Goal: Contribute content: Contribute content

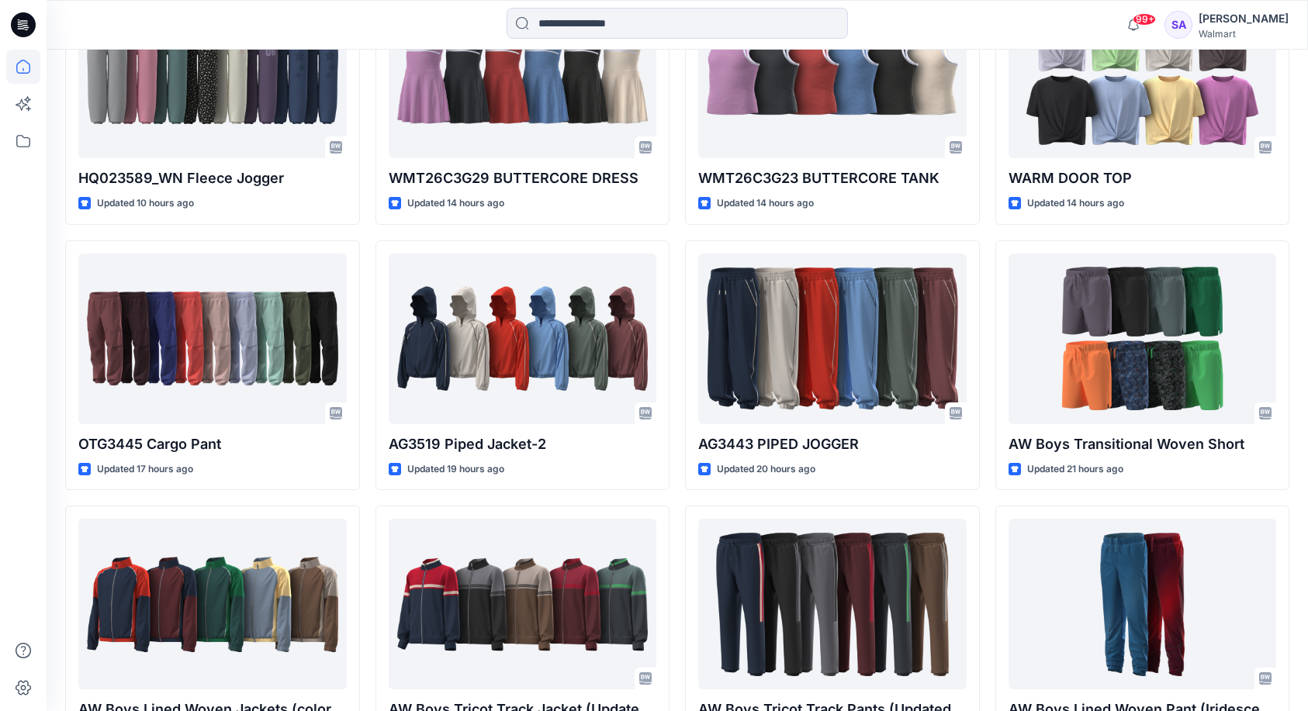
scroll to position [1332, 0]
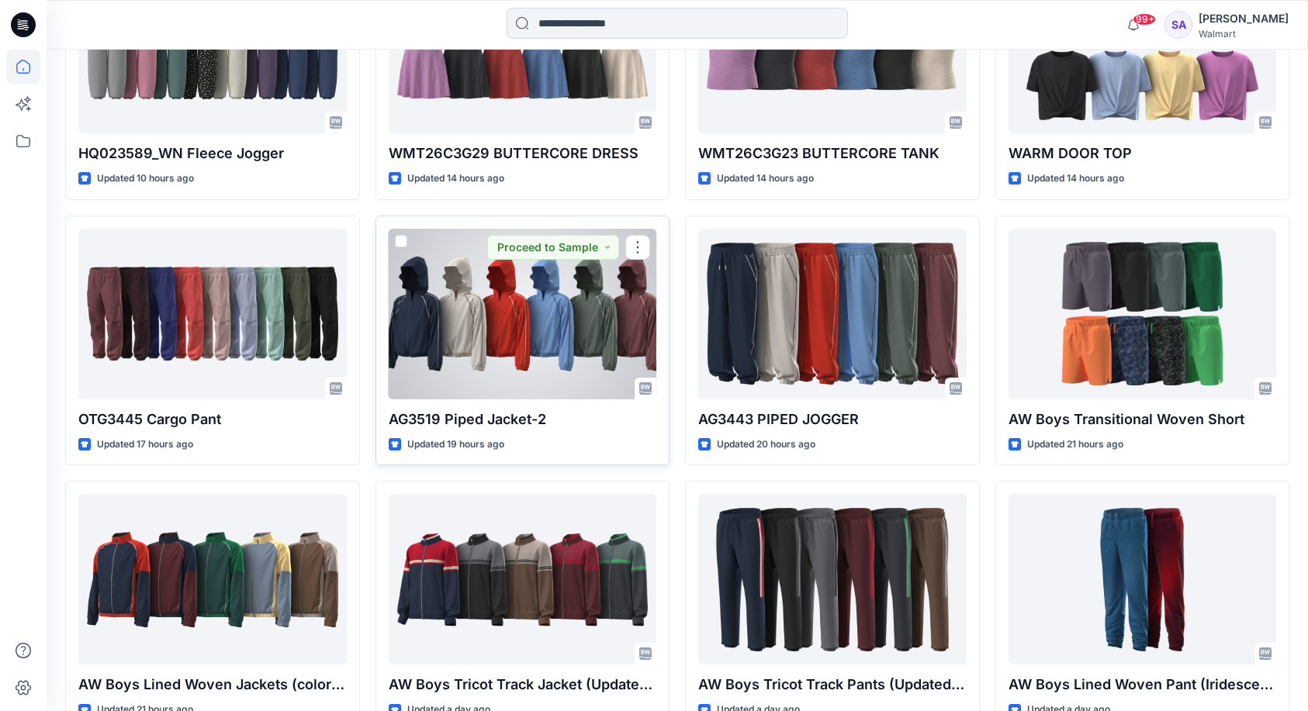
click at [513, 304] on div at bounding box center [523, 314] width 268 height 171
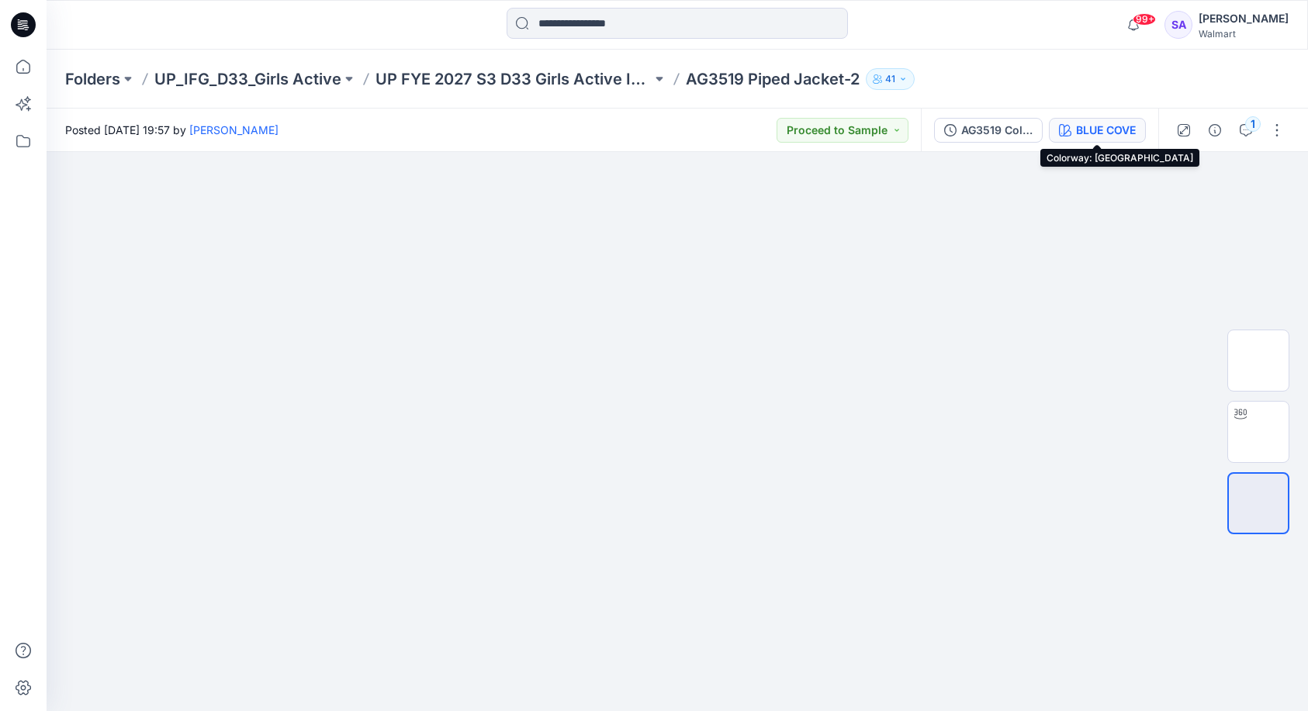
click at [1076, 123] on div "BLUE COVE" at bounding box center [1106, 130] width 60 height 17
click at [1076, 123] on div at bounding box center [1152, 381] width 310 height 662
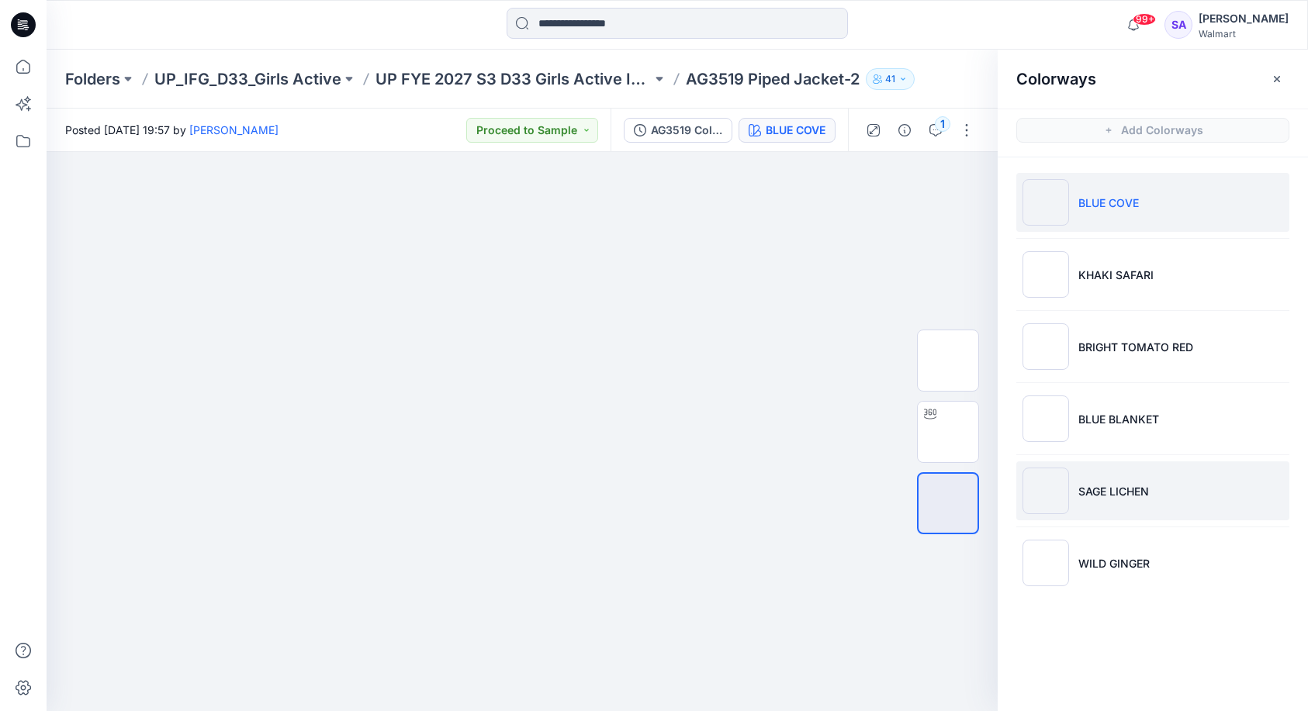
click at [1145, 496] on p "SAGE LICHEN" at bounding box center [1113, 491] width 71 height 16
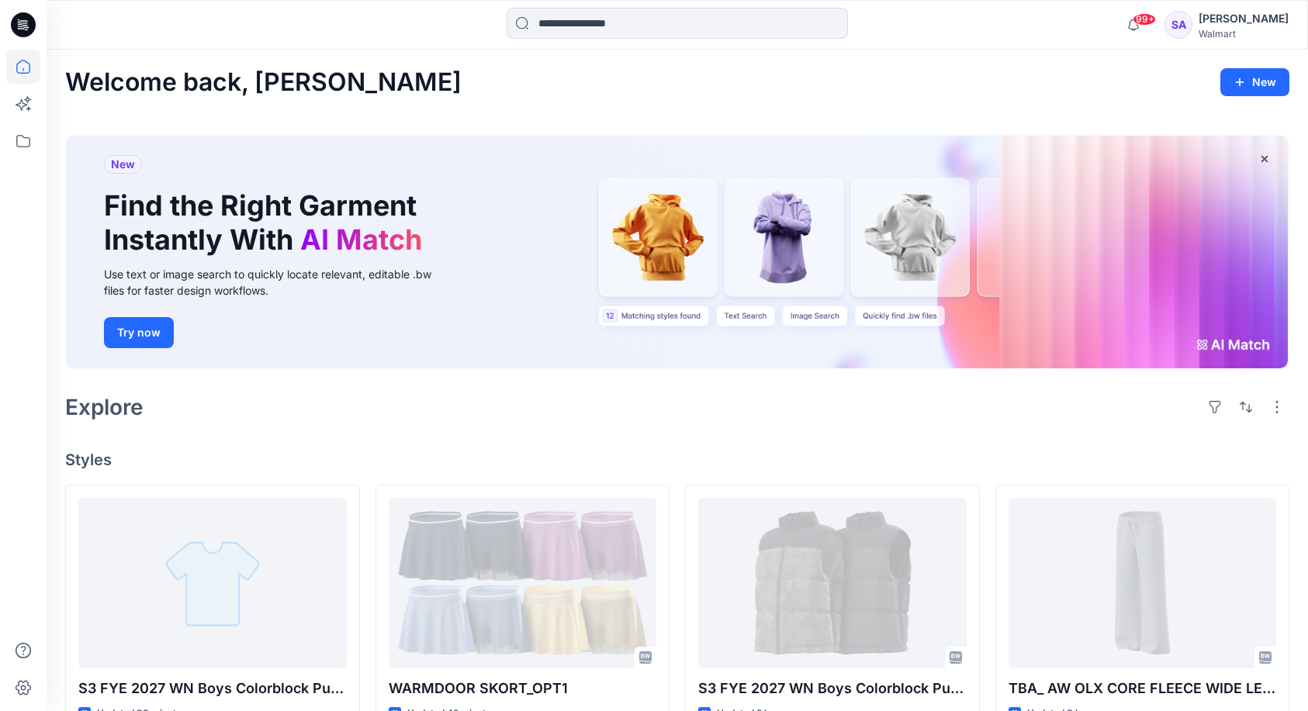
scroll to position [1332, 0]
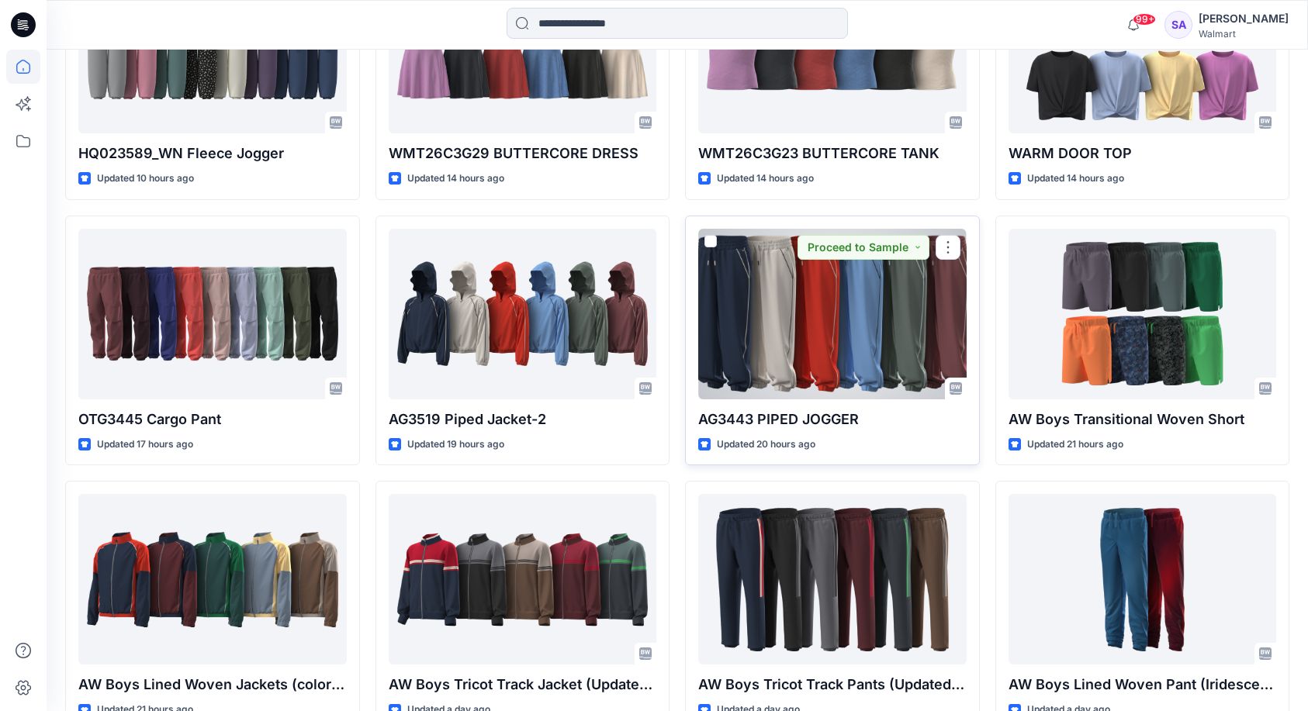
click at [786, 332] on div at bounding box center [832, 314] width 268 height 171
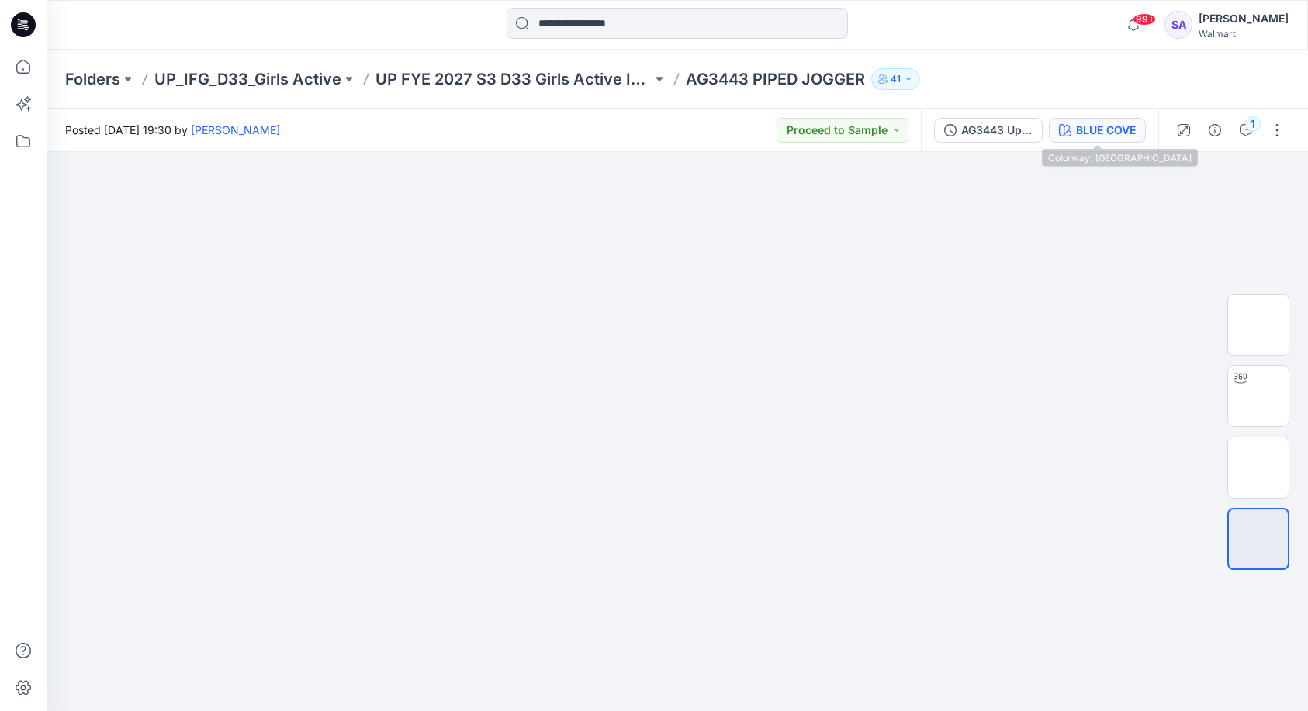
click at [1083, 128] on div "BLUE COVE" at bounding box center [1106, 130] width 60 height 17
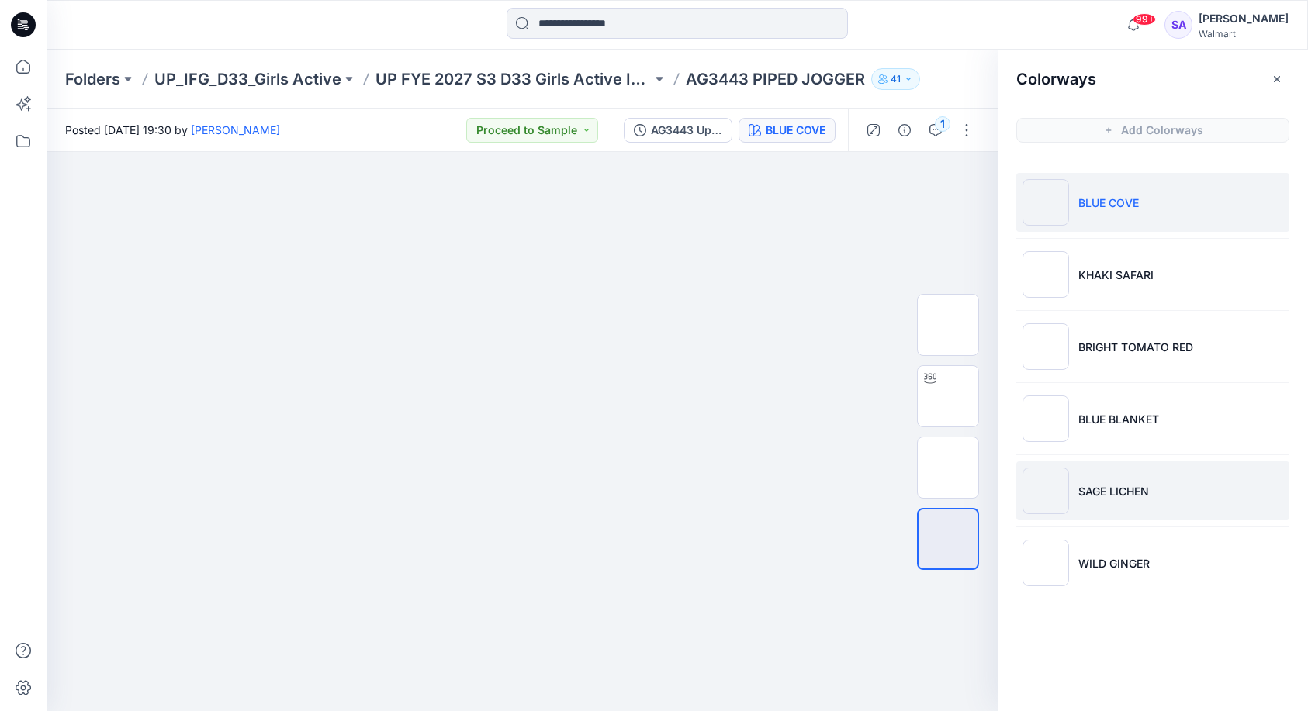
click at [1116, 465] on li "SAGE LICHEN" at bounding box center [1152, 491] width 273 height 59
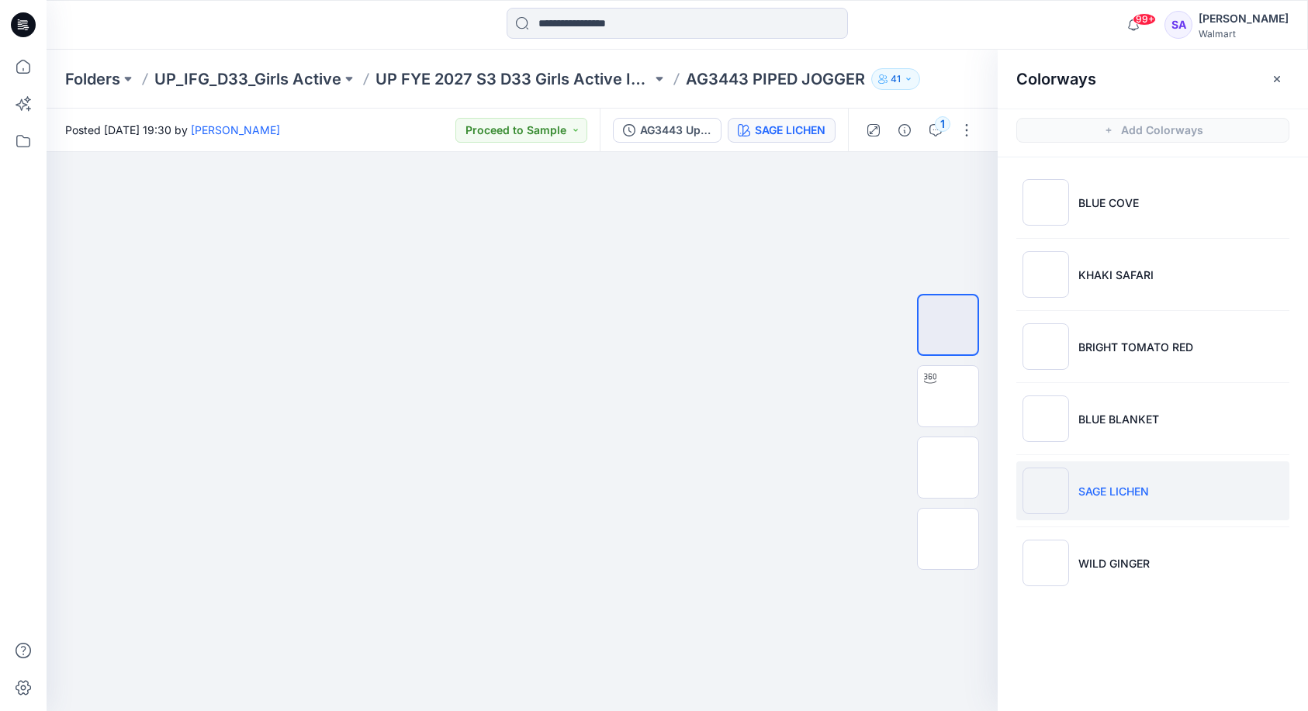
scroll to position [83, 0]
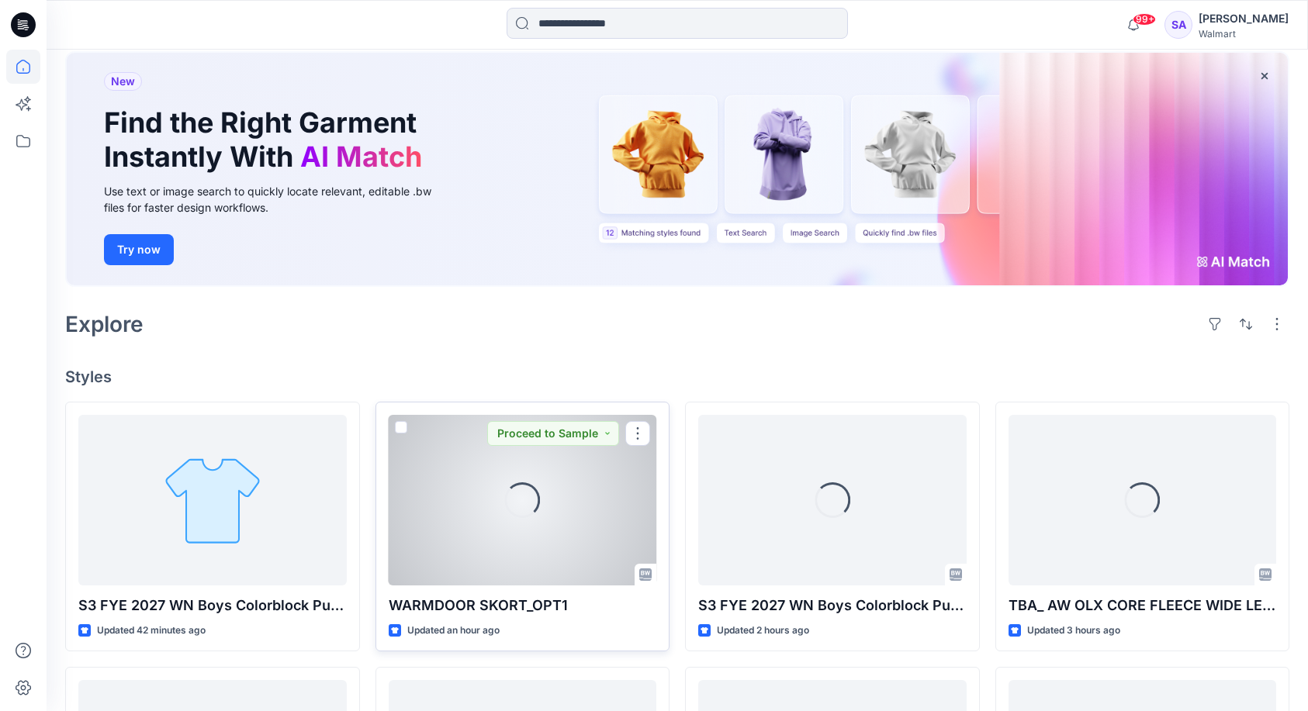
click at [593, 551] on div "Loading..." at bounding box center [523, 500] width 268 height 171
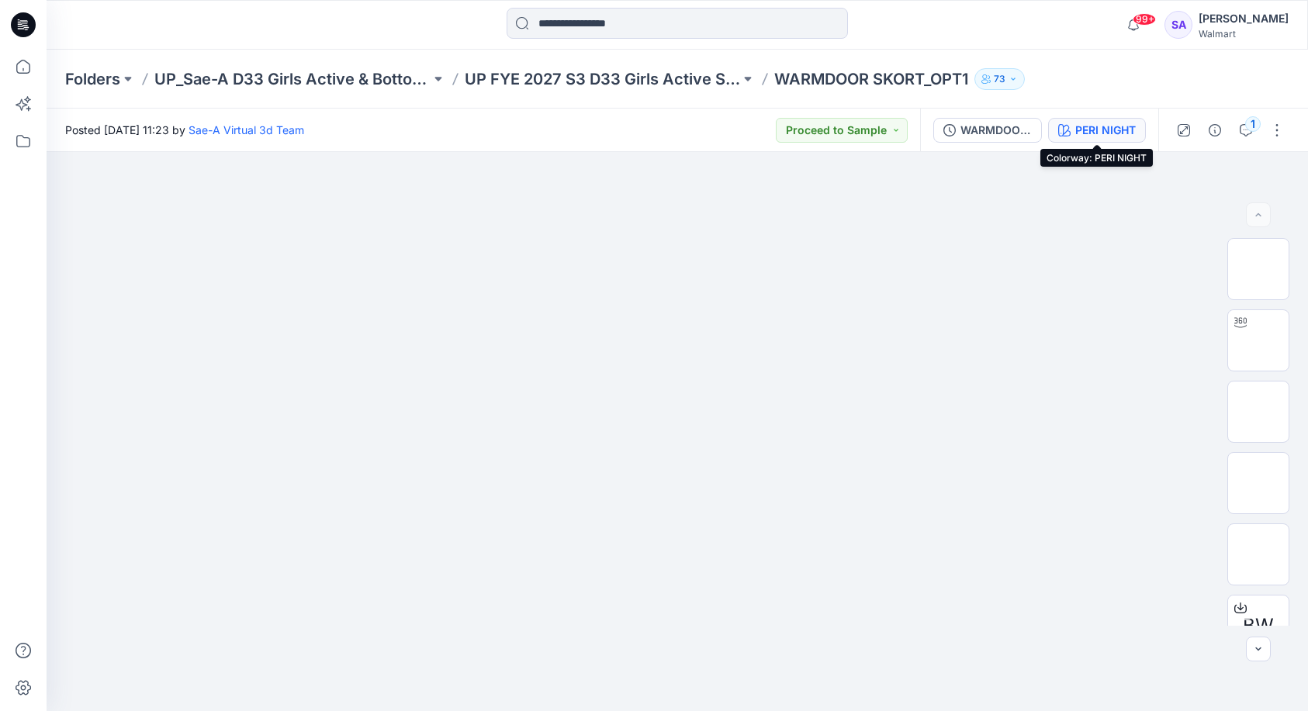
click at [1089, 118] on button "PERI NIGHT" at bounding box center [1097, 130] width 98 height 25
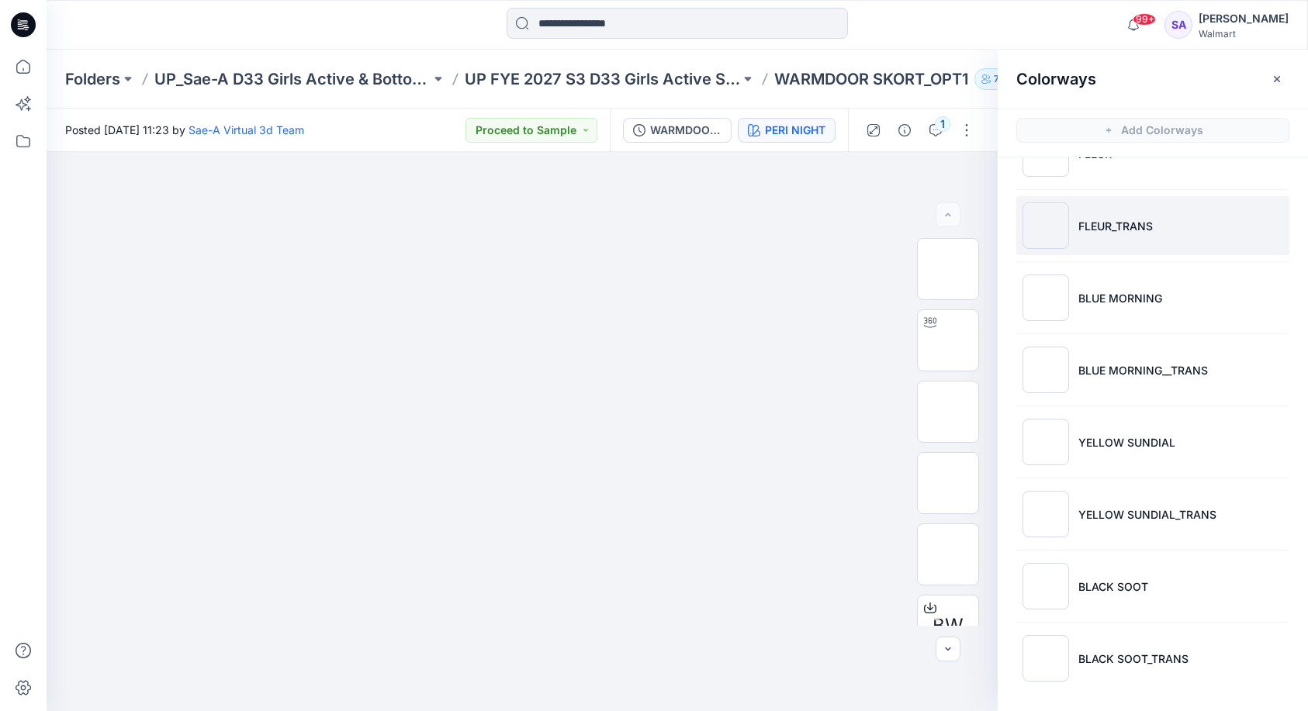
scroll to position [193, 0]
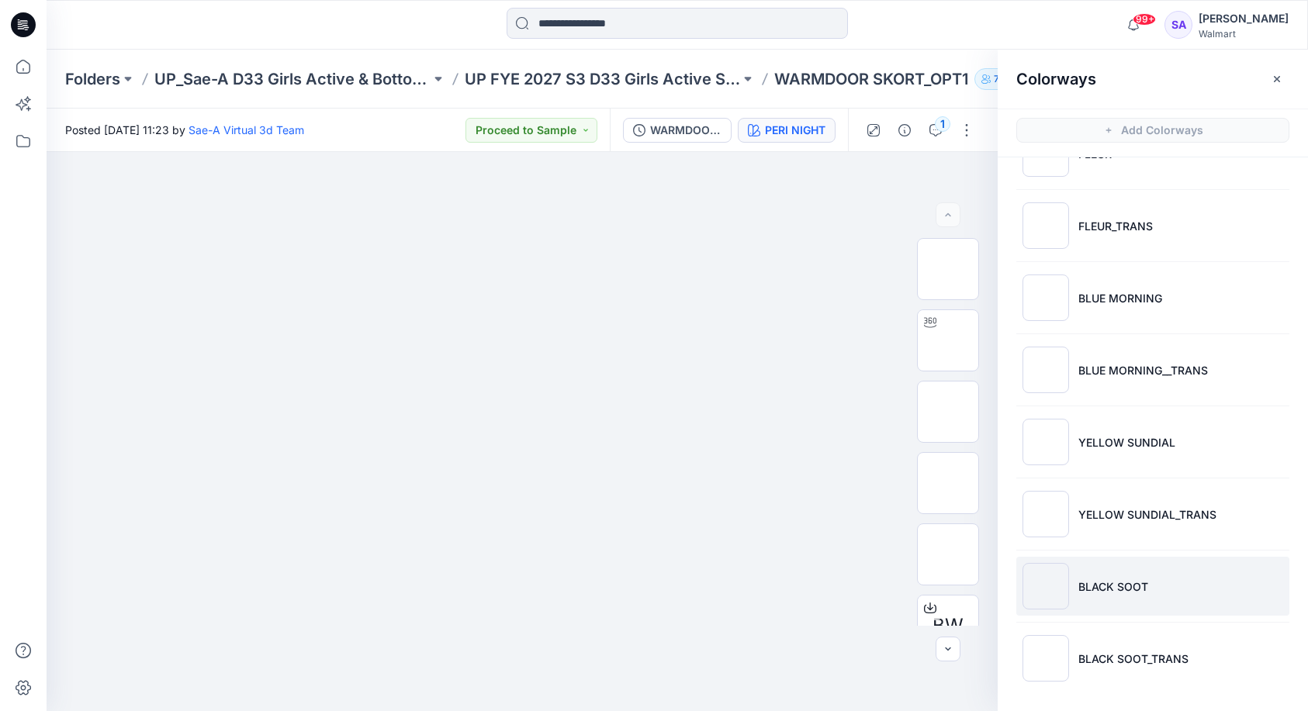
click at [1080, 581] on p "BLACK SOOT" at bounding box center [1113, 587] width 70 height 16
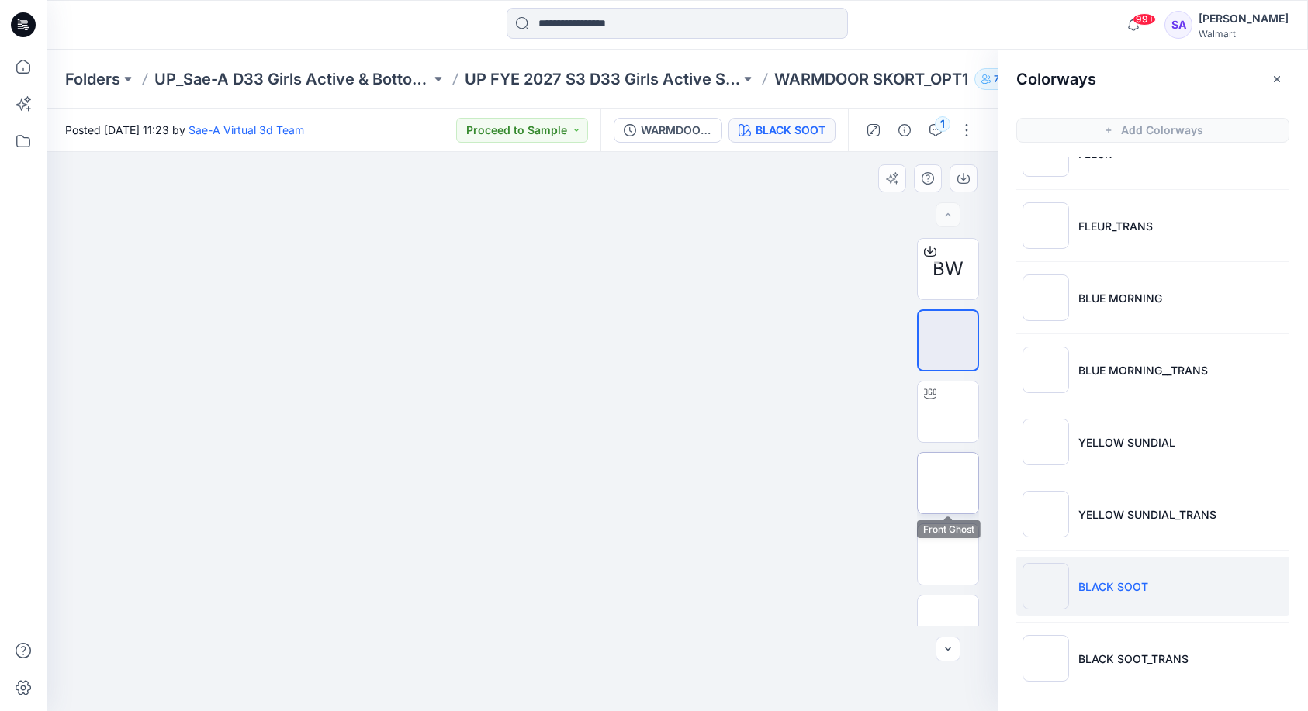
click at [948, 483] on img at bounding box center [948, 483] width 0 height 0
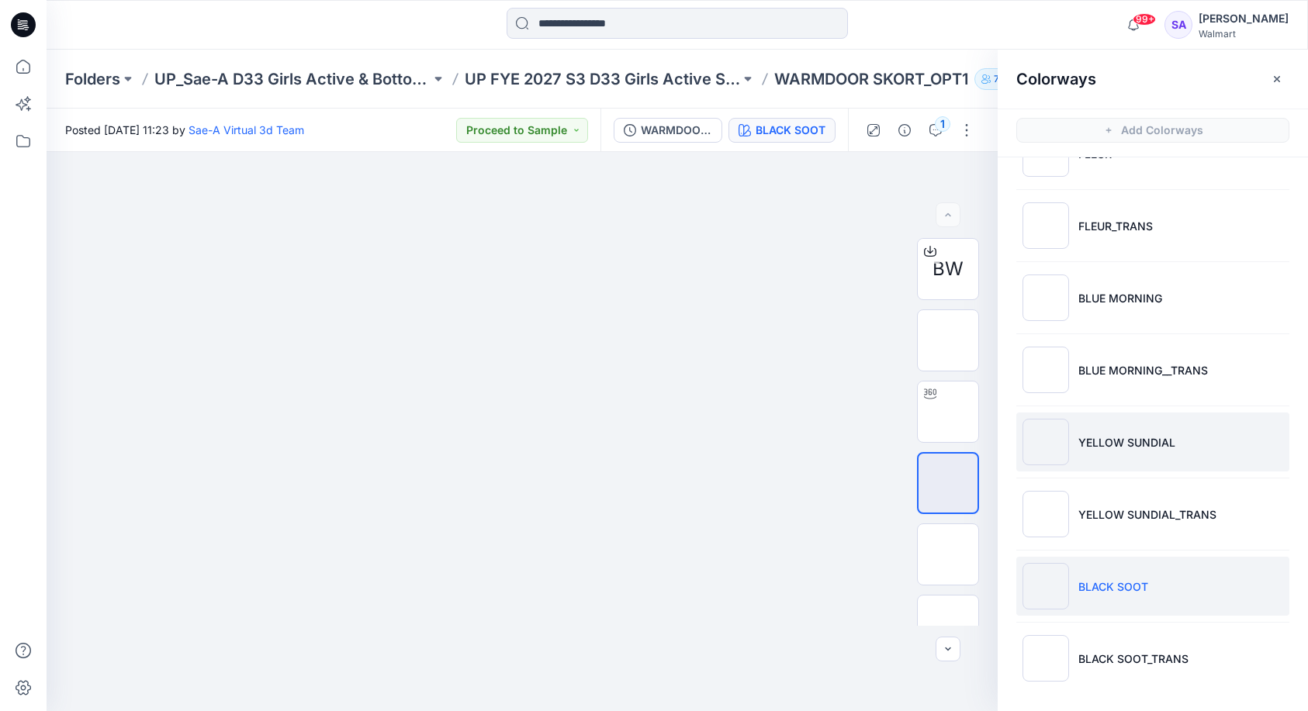
click at [1110, 442] on p "YELLOW SUNDIAL" at bounding box center [1126, 442] width 97 height 16
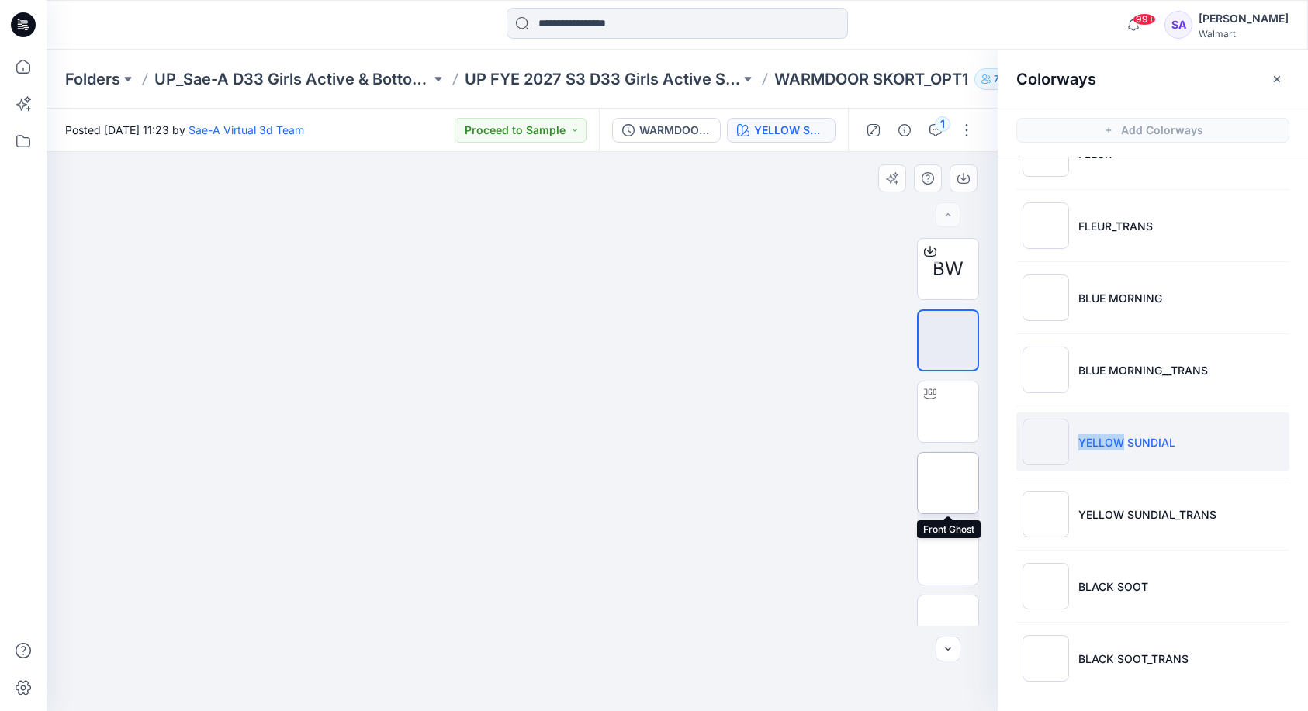
click at [948, 483] on img at bounding box center [948, 483] width 0 height 0
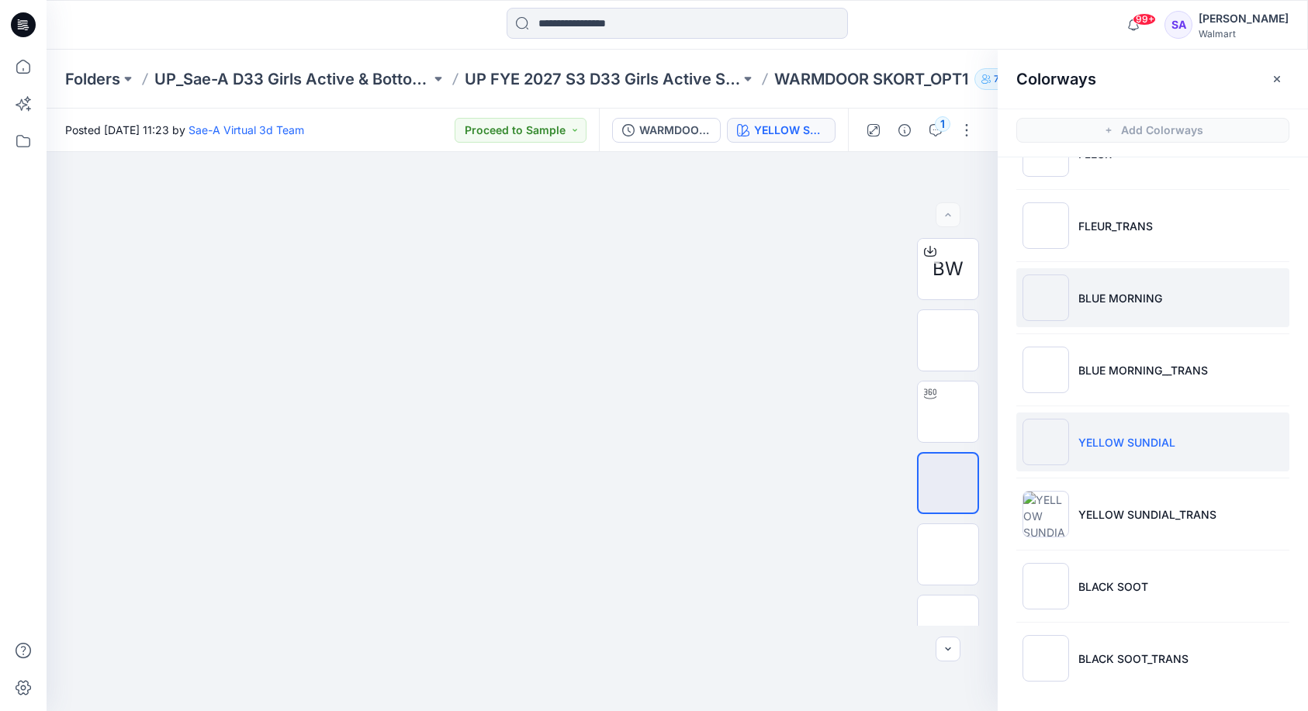
click at [1121, 288] on li "BLUE MORNING" at bounding box center [1152, 297] width 273 height 59
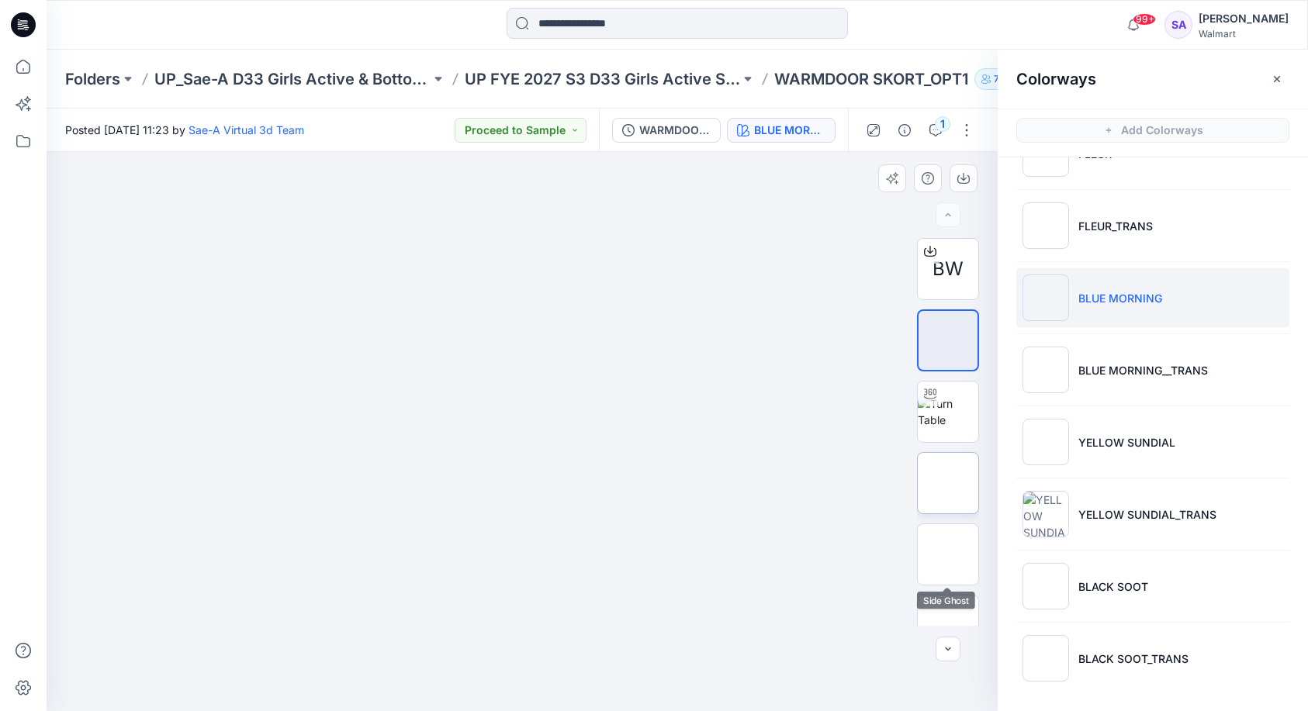
click at [948, 483] on img at bounding box center [948, 483] width 0 height 0
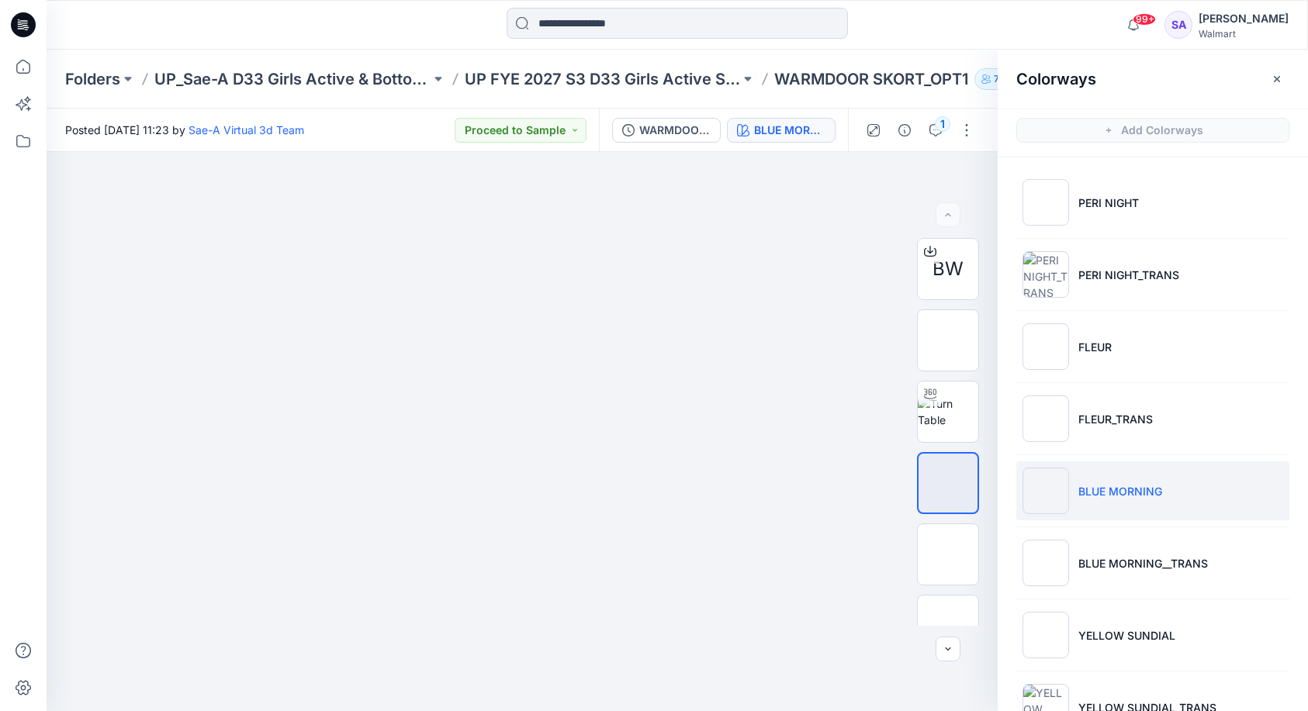
scroll to position [0, 0]
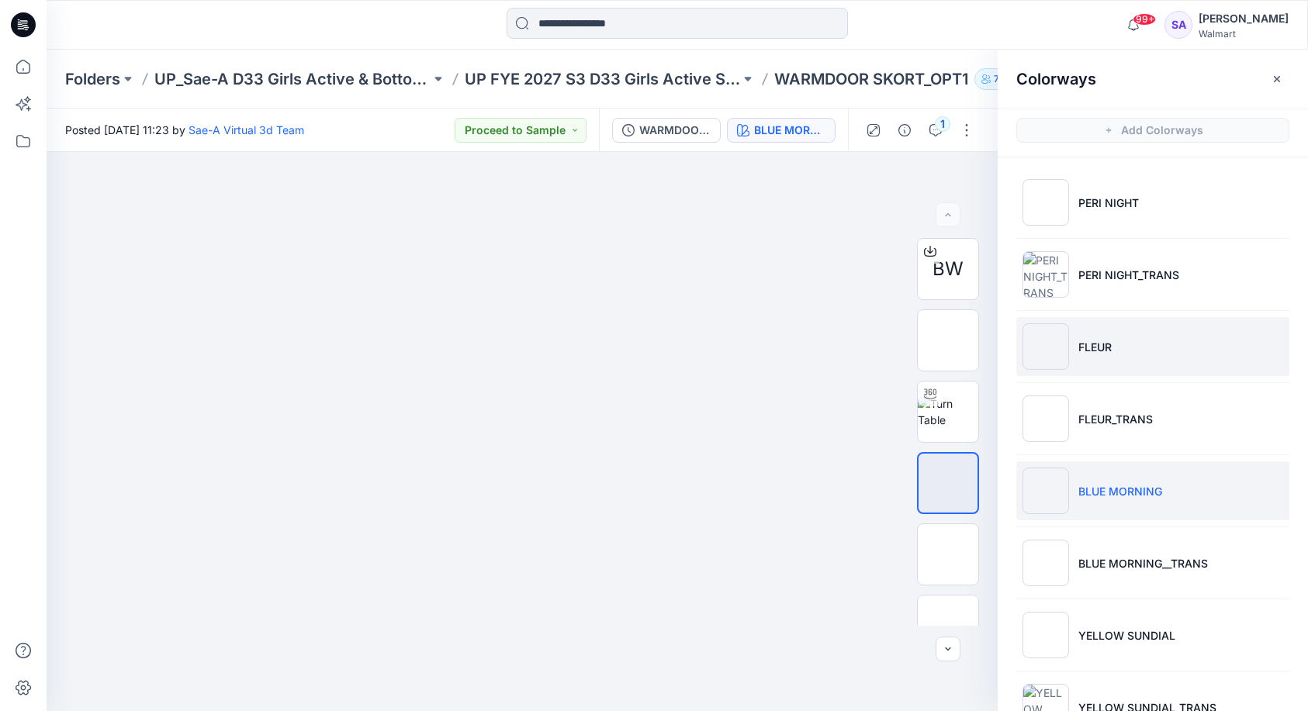
click at [1118, 351] on li "FLEUR" at bounding box center [1152, 346] width 273 height 59
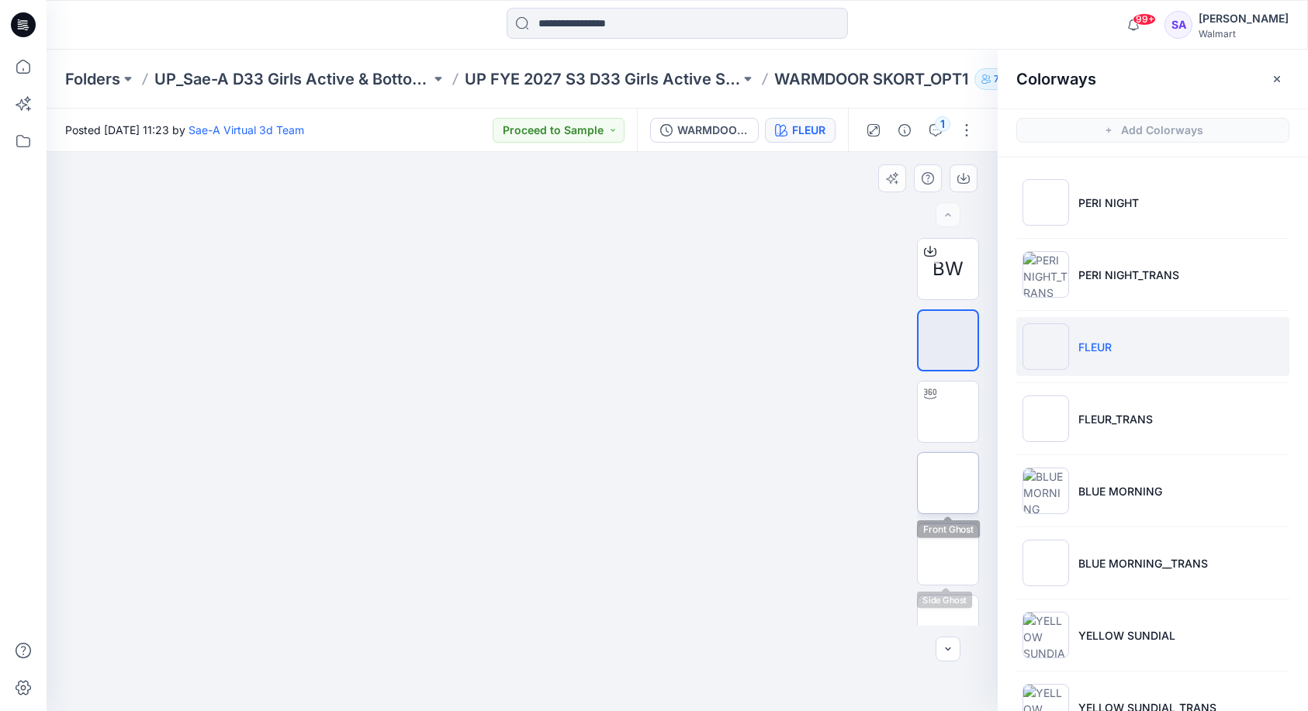
click at [948, 483] on img at bounding box center [948, 483] width 0 height 0
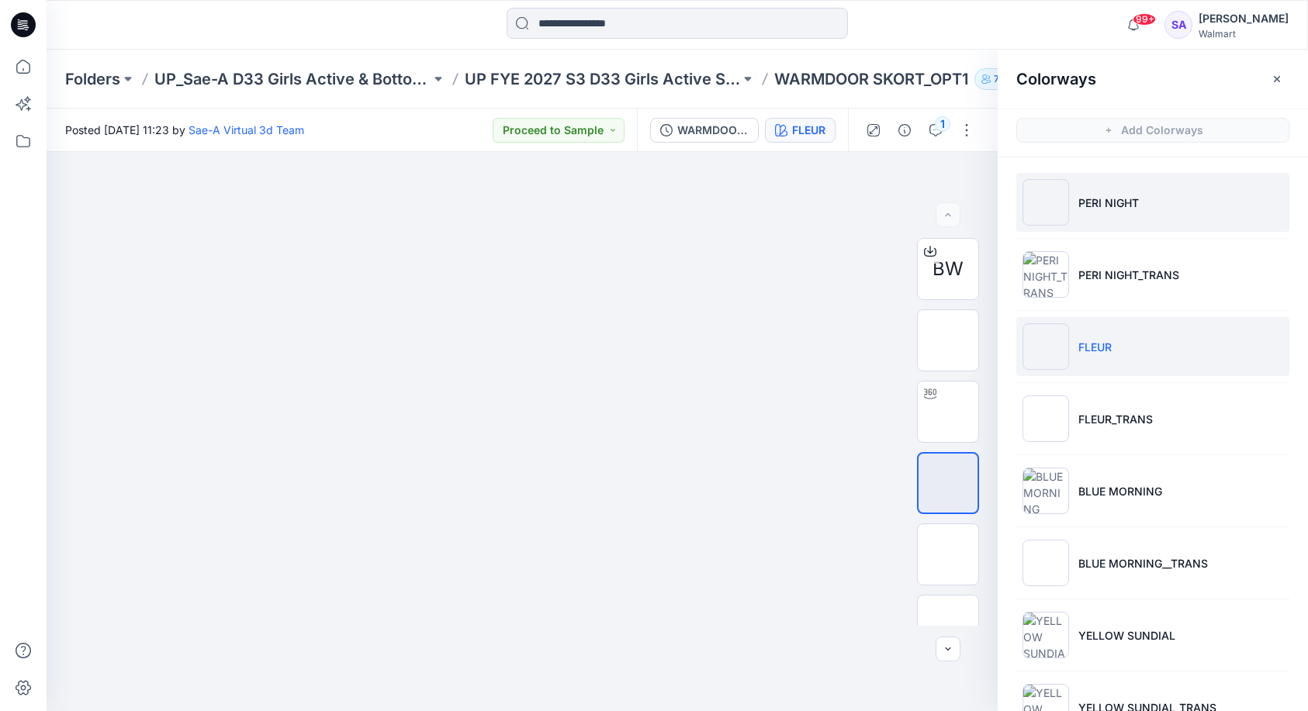
click at [1106, 195] on p "PERI NIGHT" at bounding box center [1108, 203] width 61 height 16
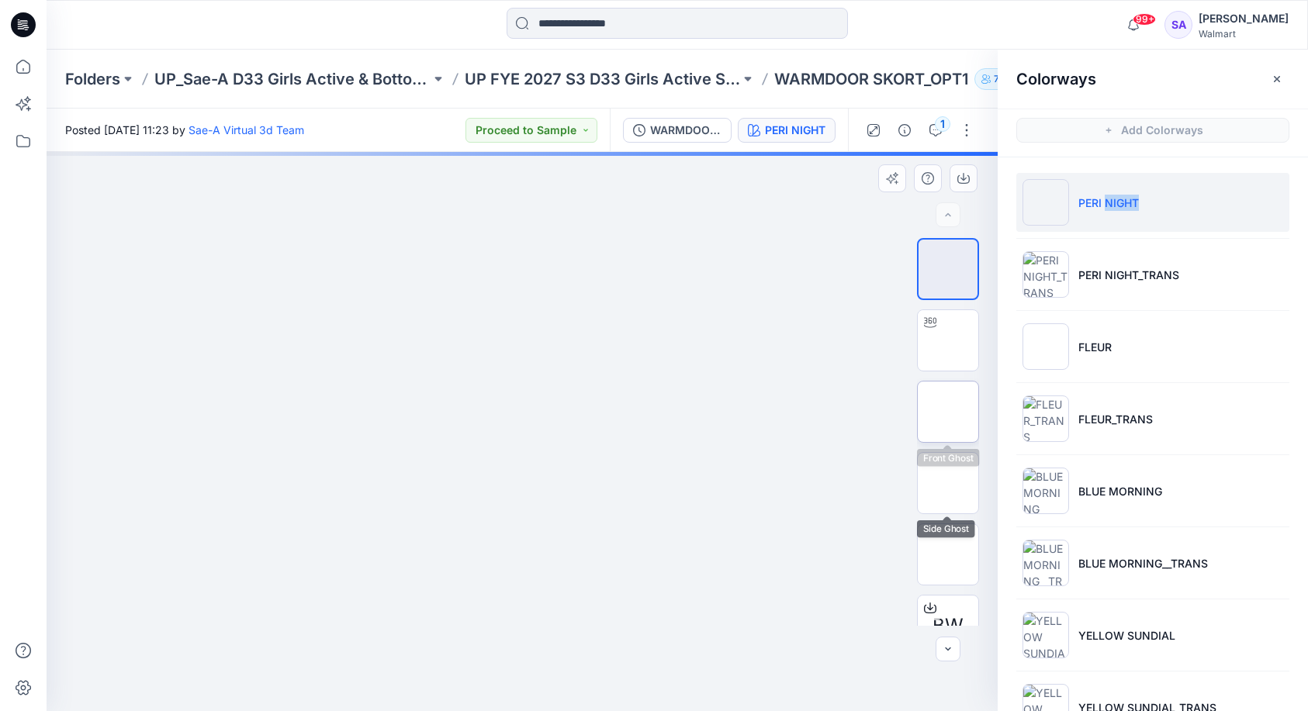
click at [948, 412] on img at bounding box center [948, 412] width 0 height 0
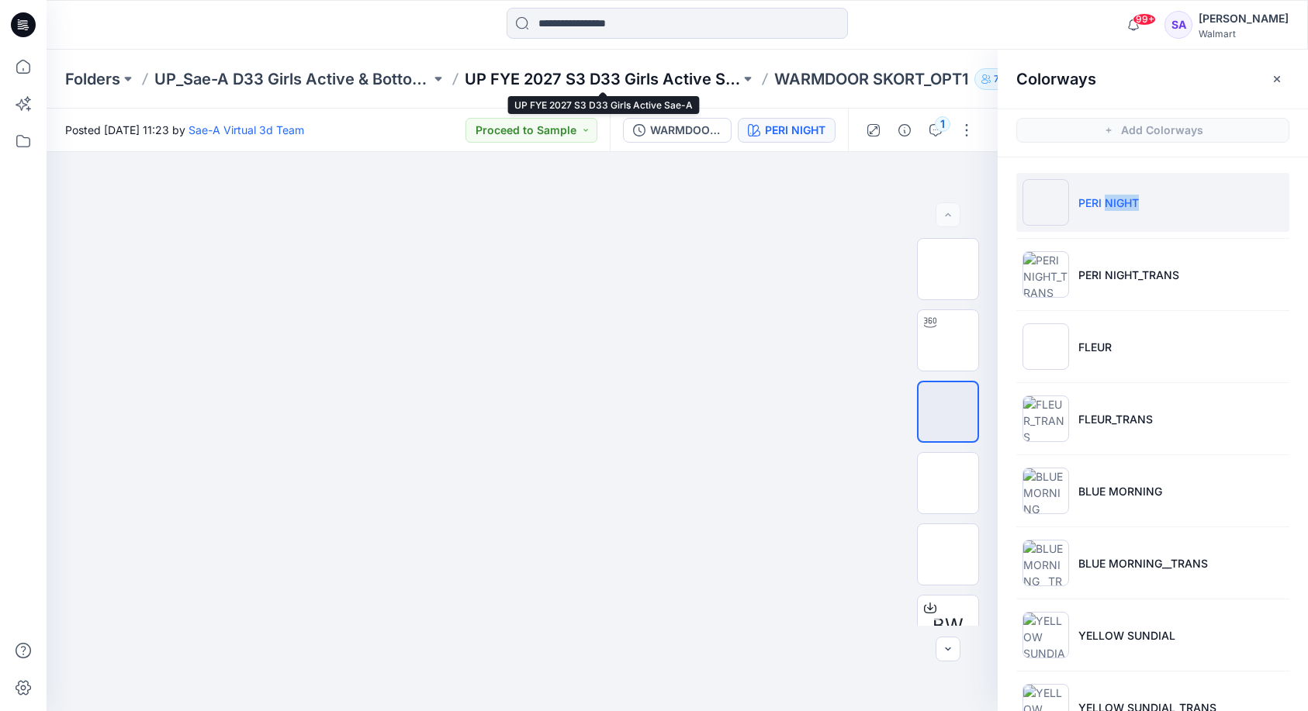
click at [600, 86] on p "UP FYE 2027 S3 D33 Girls Active Sae-A" at bounding box center [603, 79] width 276 height 22
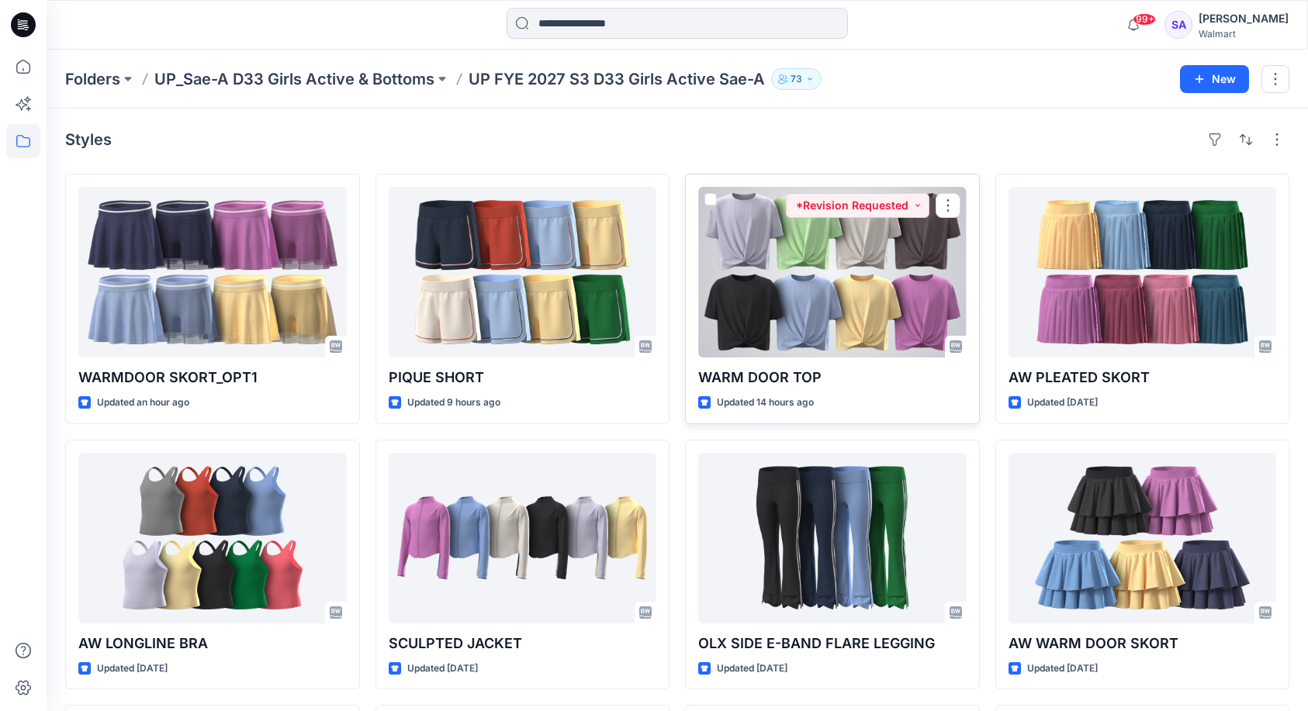
click at [849, 278] on div at bounding box center [832, 272] width 268 height 171
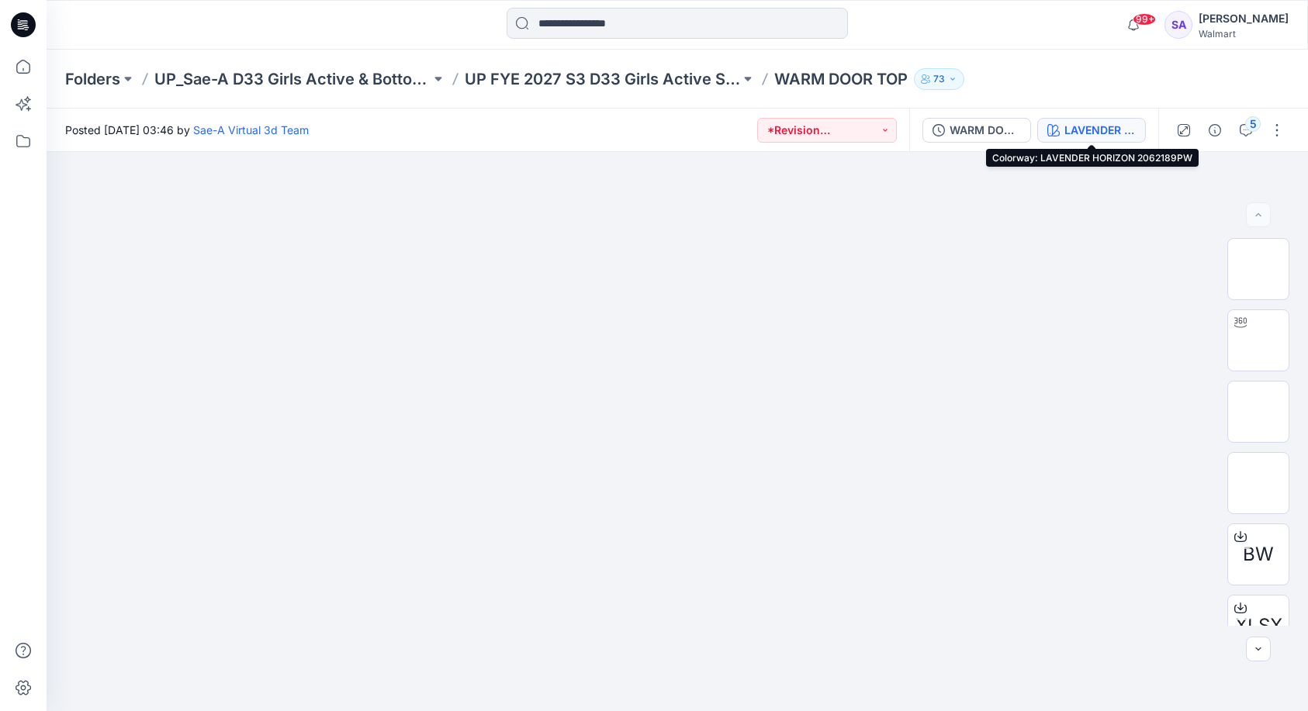
click at [1112, 137] on div "LAVENDER HORIZON 2062189PW" at bounding box center [1099, 130] width 71 height 17
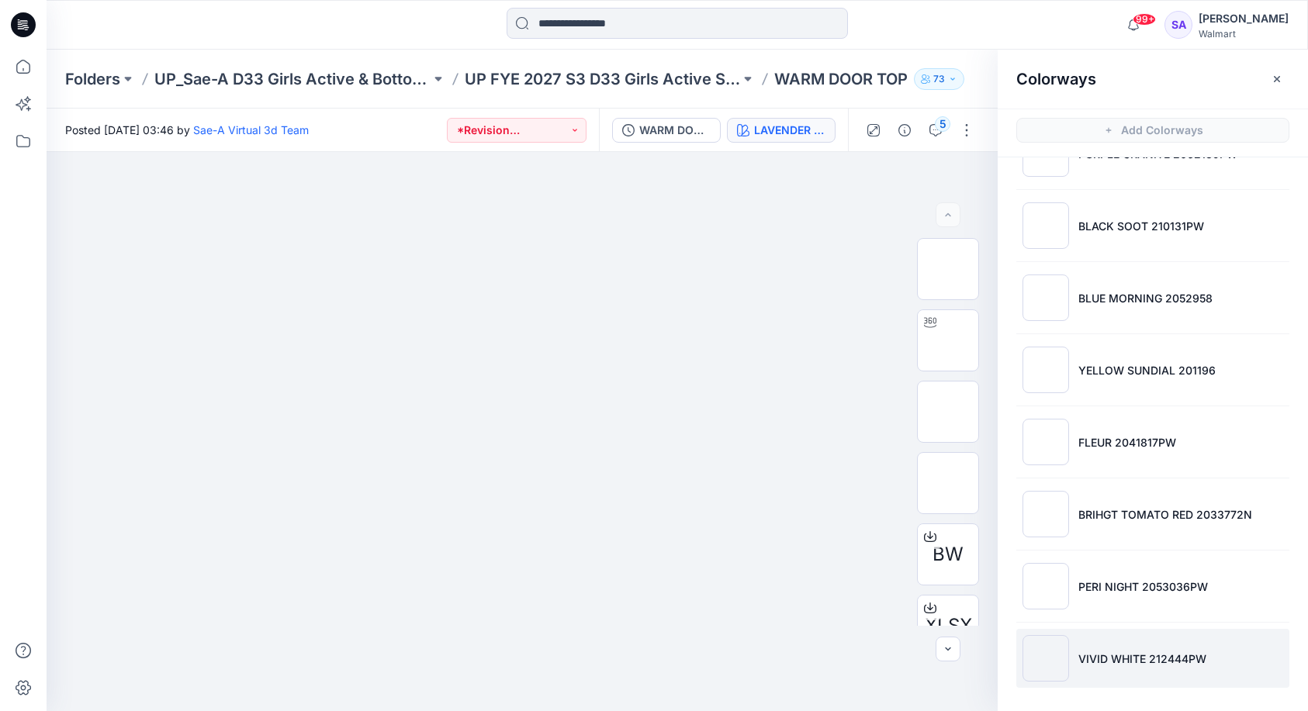
scroll to position [265, 0]
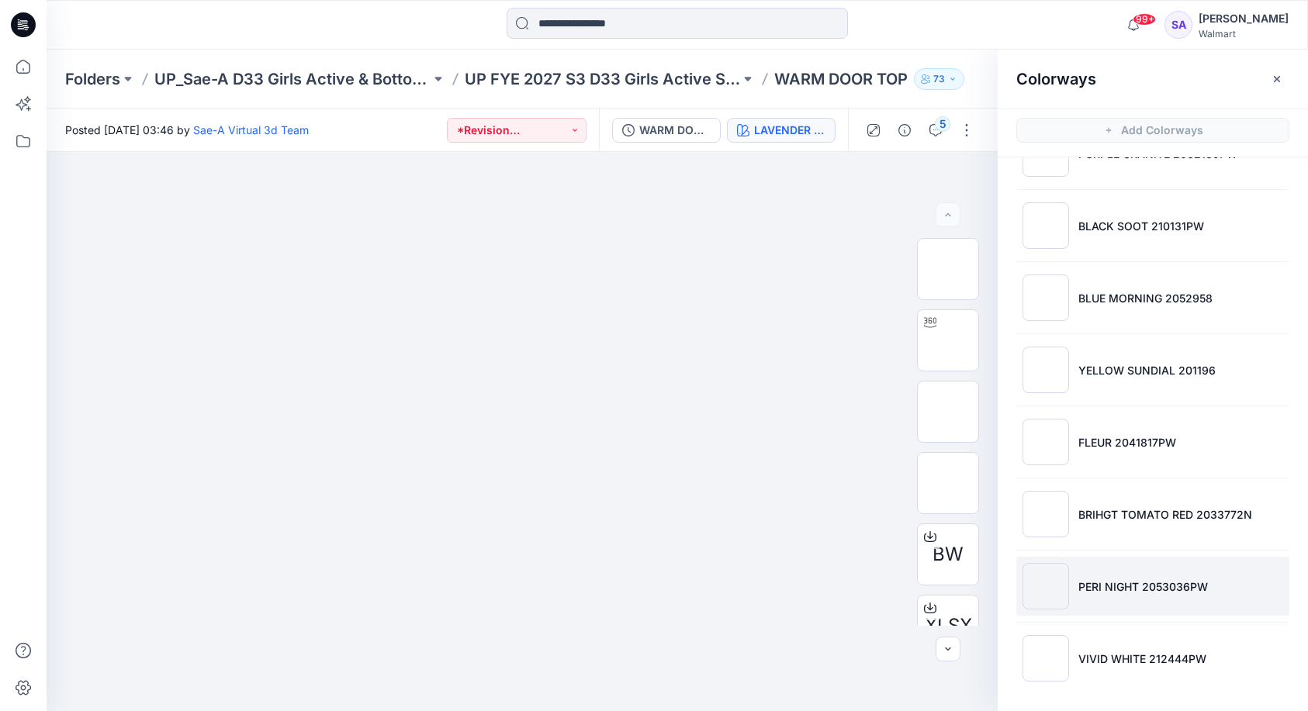
click at [1130, 584] on p "PERI NIGHT 2053036PW" at bounding box center [1143, 587] width 130 height 16
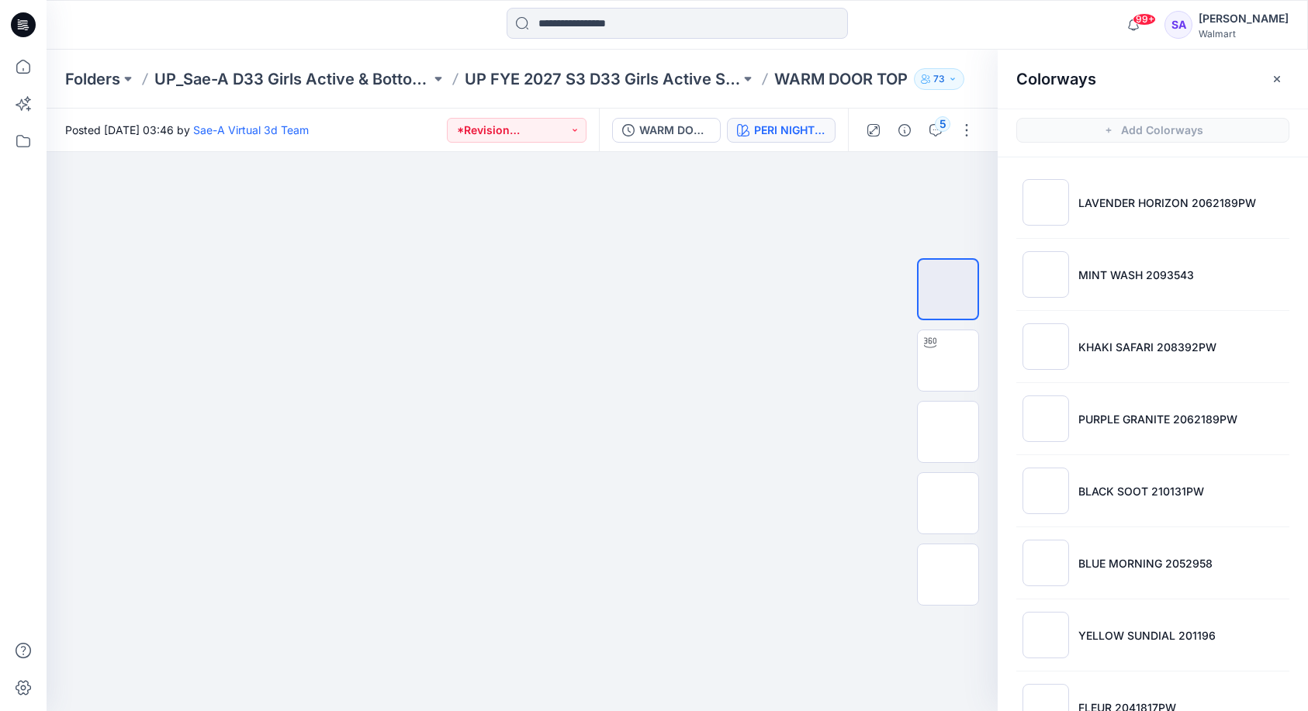
scroll to position [0, 0]
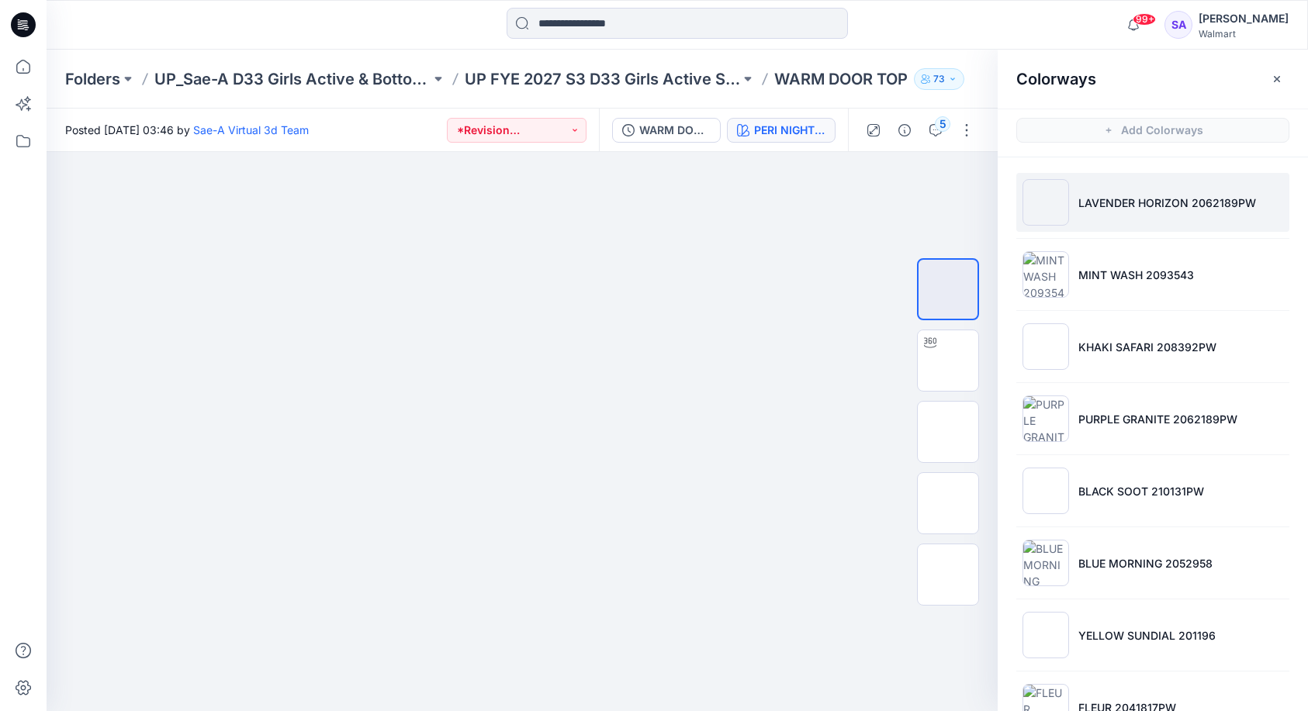
click at [1139, 197] on p "LAVENDER HORIZON 2062189PW" at bounding box center [1167, 203] width 178 height 16
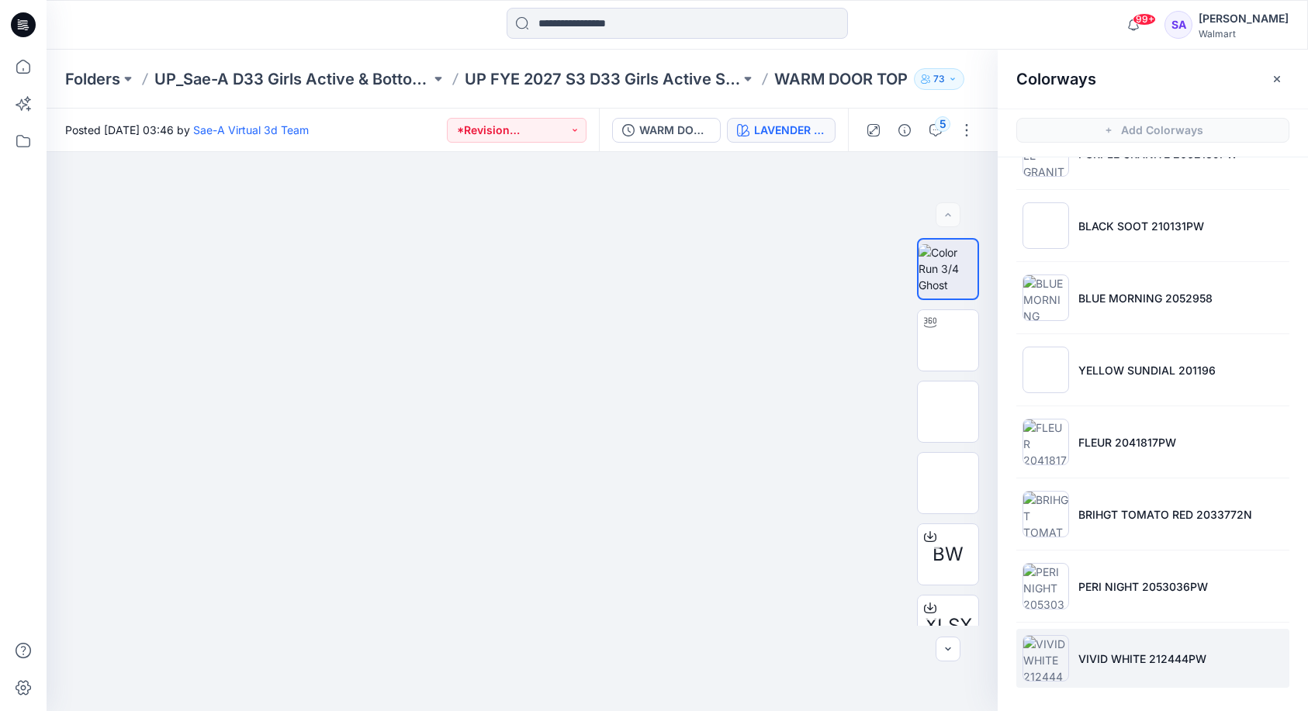
scroll to position [265, 0]
click at [1094, 652] on p "VIVID WHITE 212444PW" at bounding box center [1142, 659] width 128 height 16
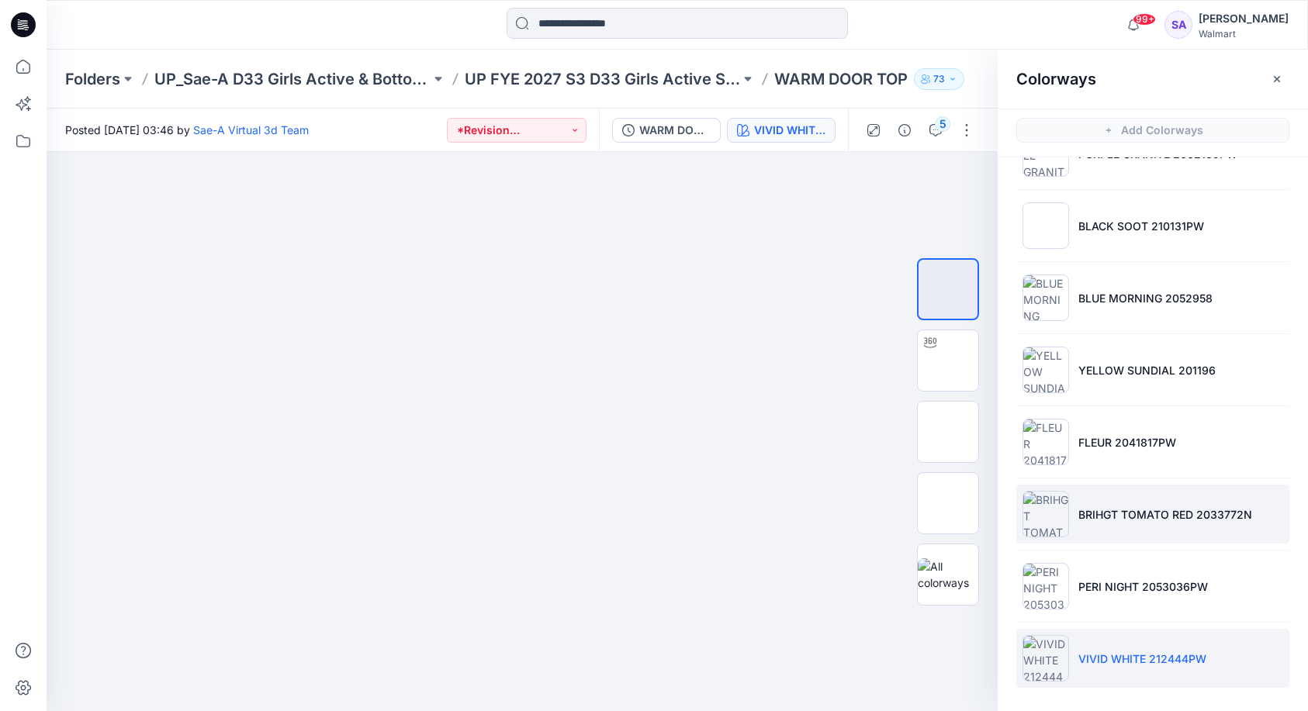
click at [1098, 503] on li "BRIHGT TOMATO RED 2033772N" at bounding box center [1152, 514] width 273 height 59
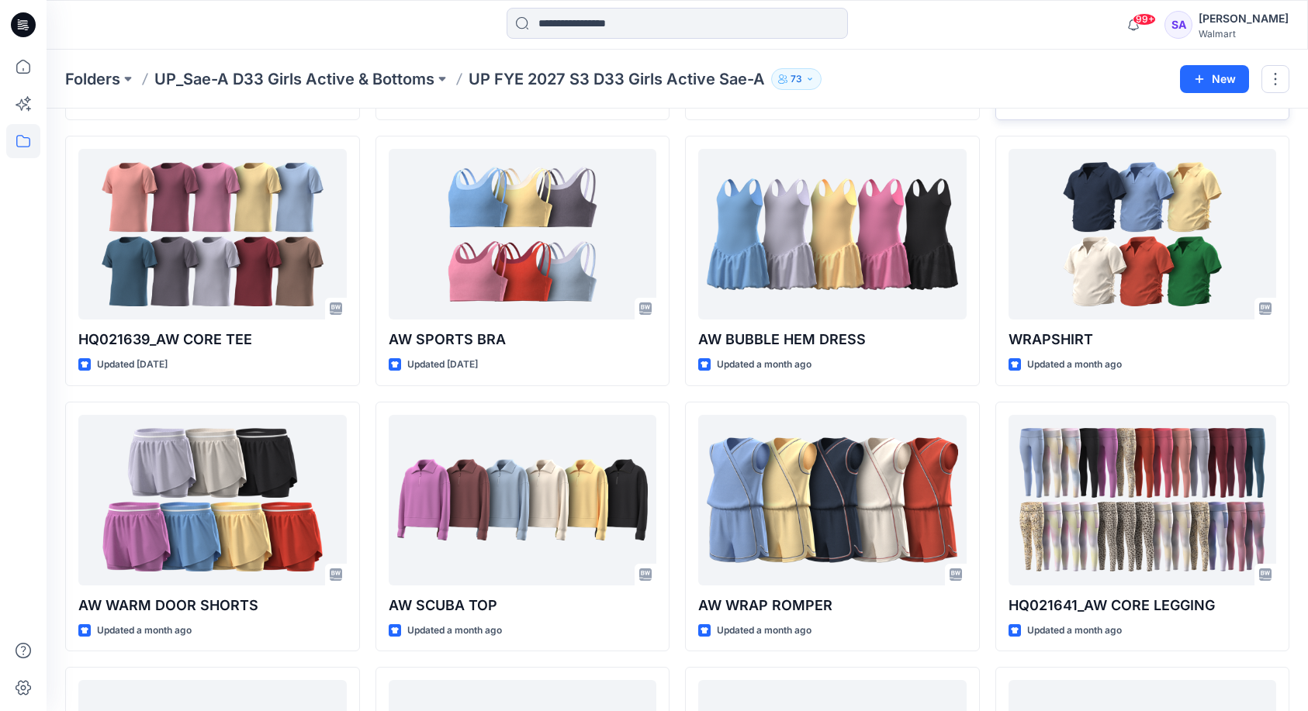
scroll to position [762, 0]
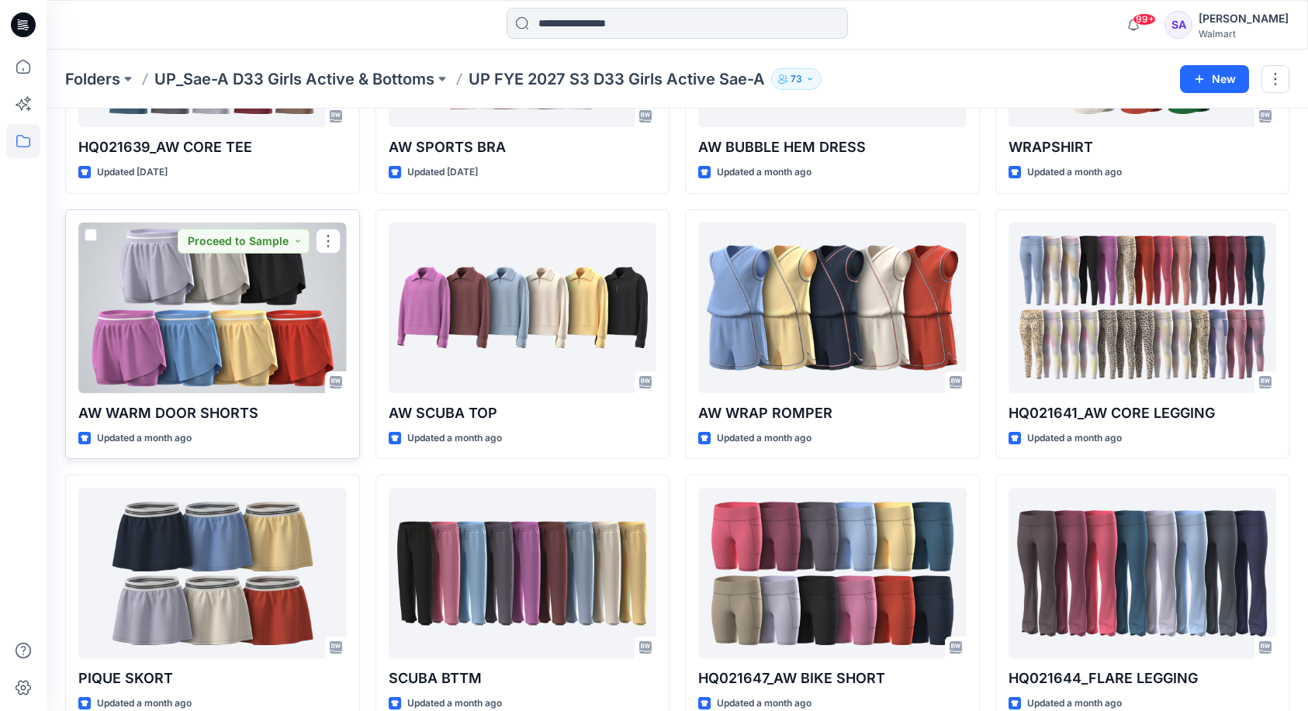
click at [177, 338] on div at bounding box center [212, 308] width 268 height 171
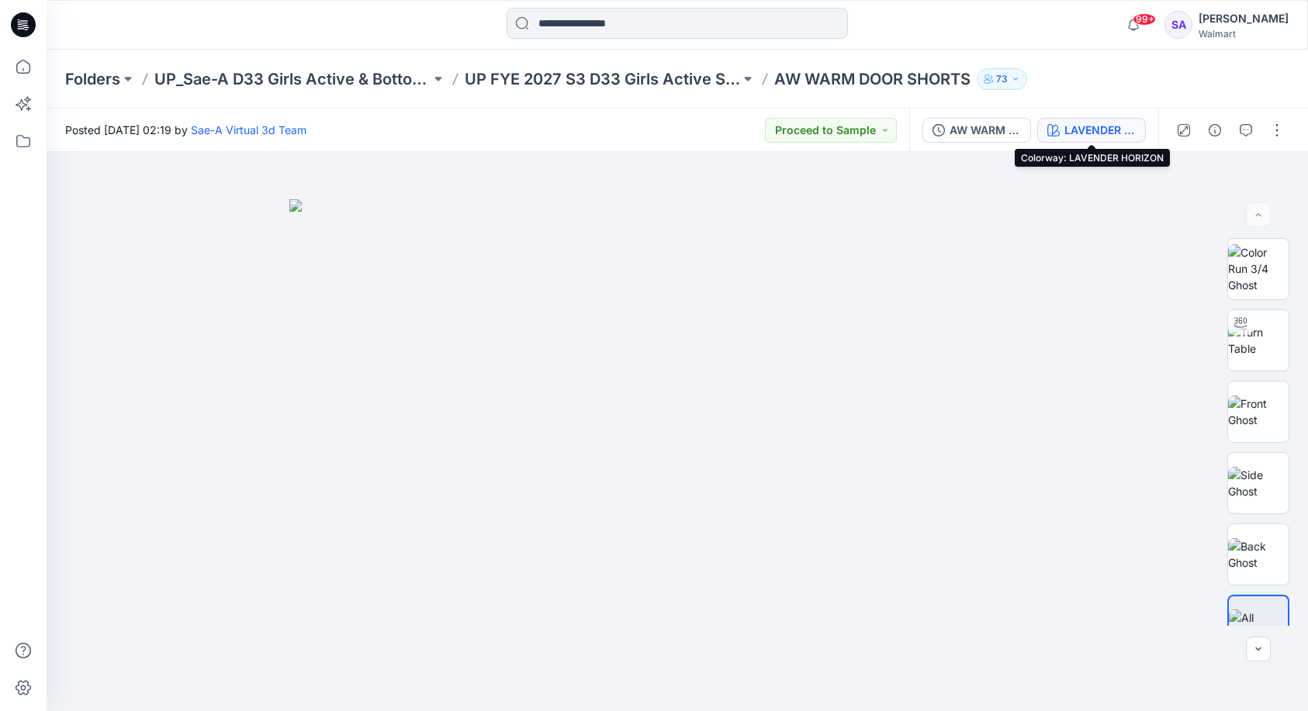
click at [1092, 123] on div "LAVENDER HORIZON" at bounding box center [1099, 130] width 71 height 17
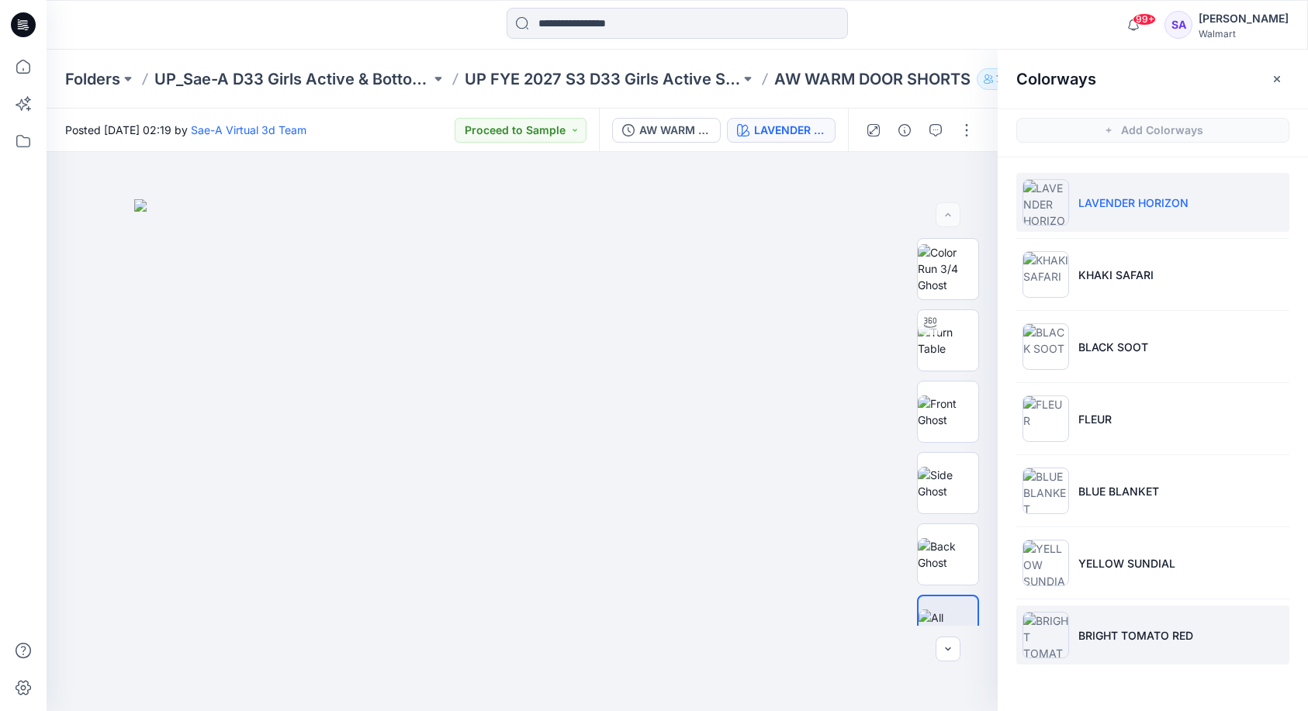
click at [1138, 628] on p "BRIGHT TOMATO RED" at bounding box center [1135, 636] width 115 height 16
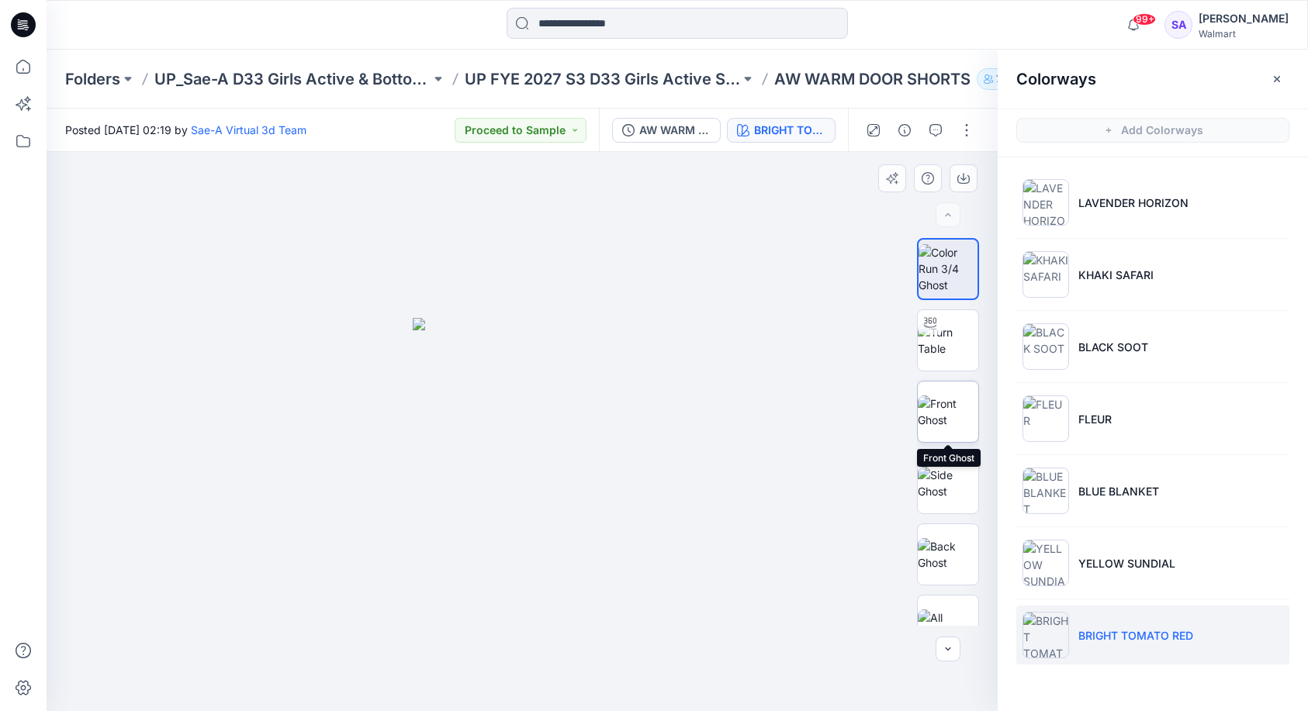
click at [950, 409] on img at bounding box center [948, 412] width 61 height 33
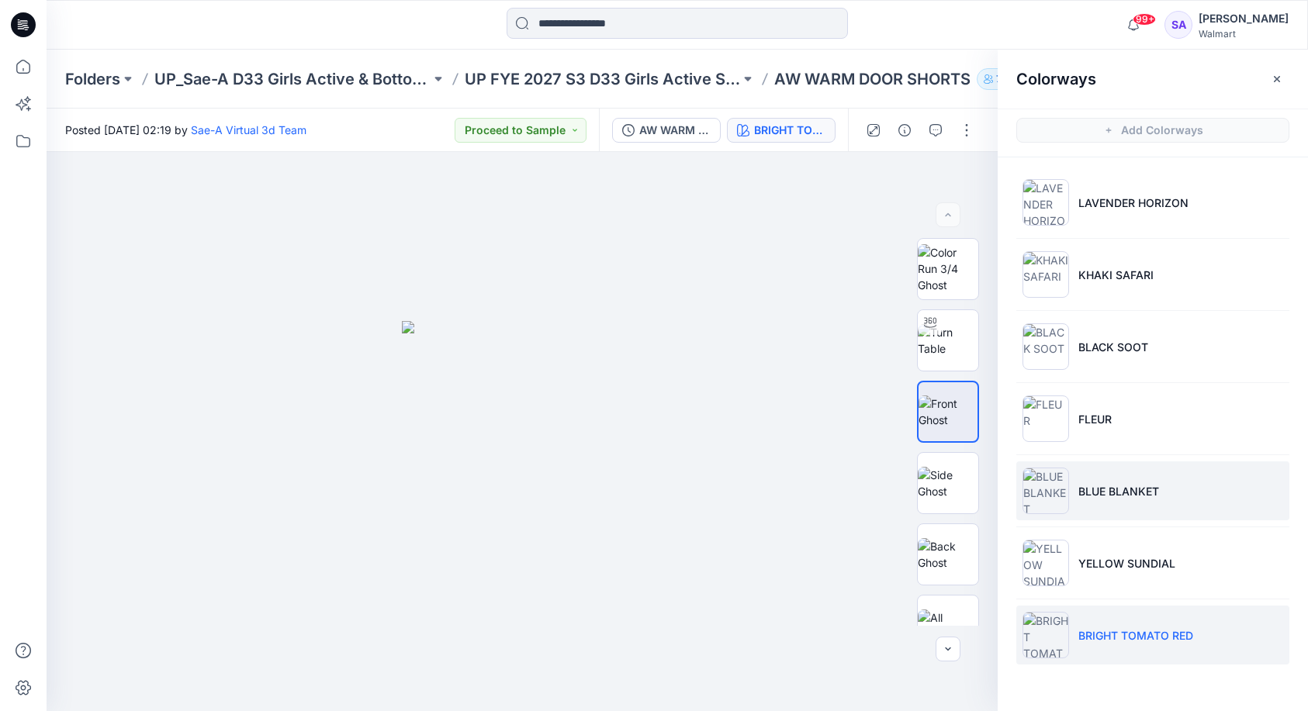
click at [1147, 479] on li "BLUE BLANKET" at bounding box center [1152, 491] width 273 height 59
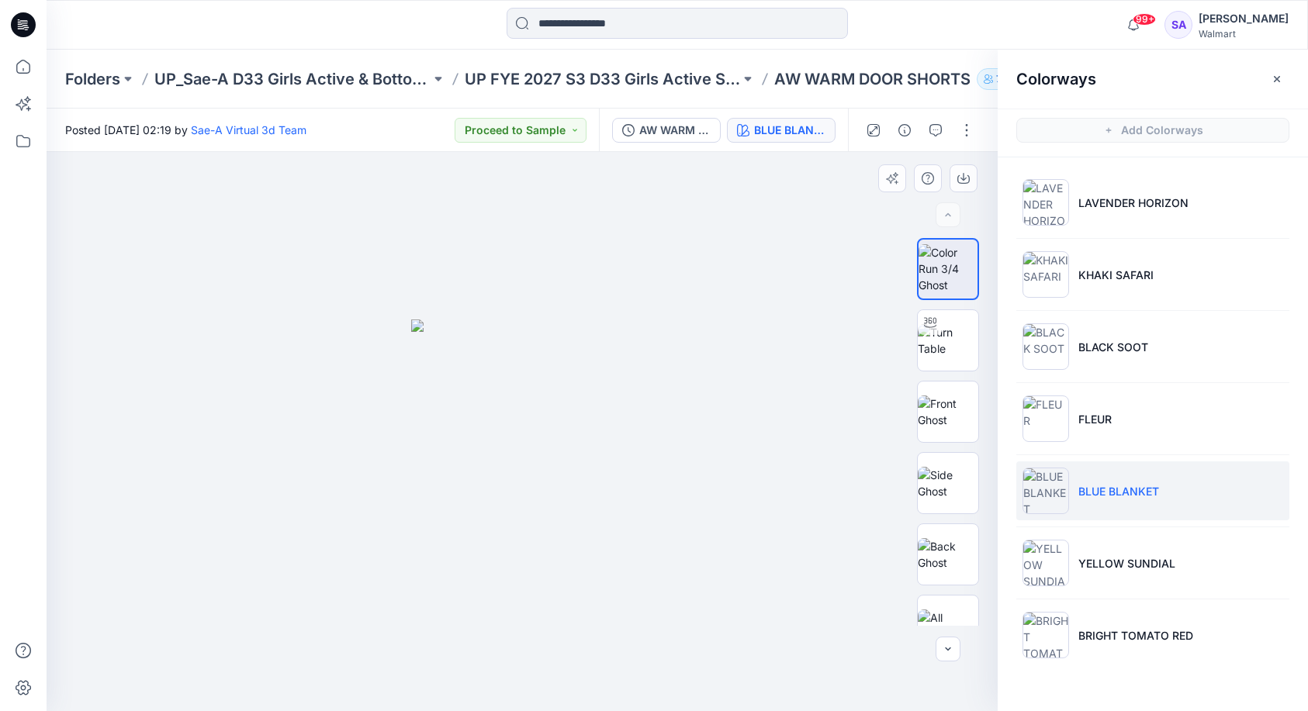
click at [619, 464] on img at bounding box center [522, 516] width 222 height 392
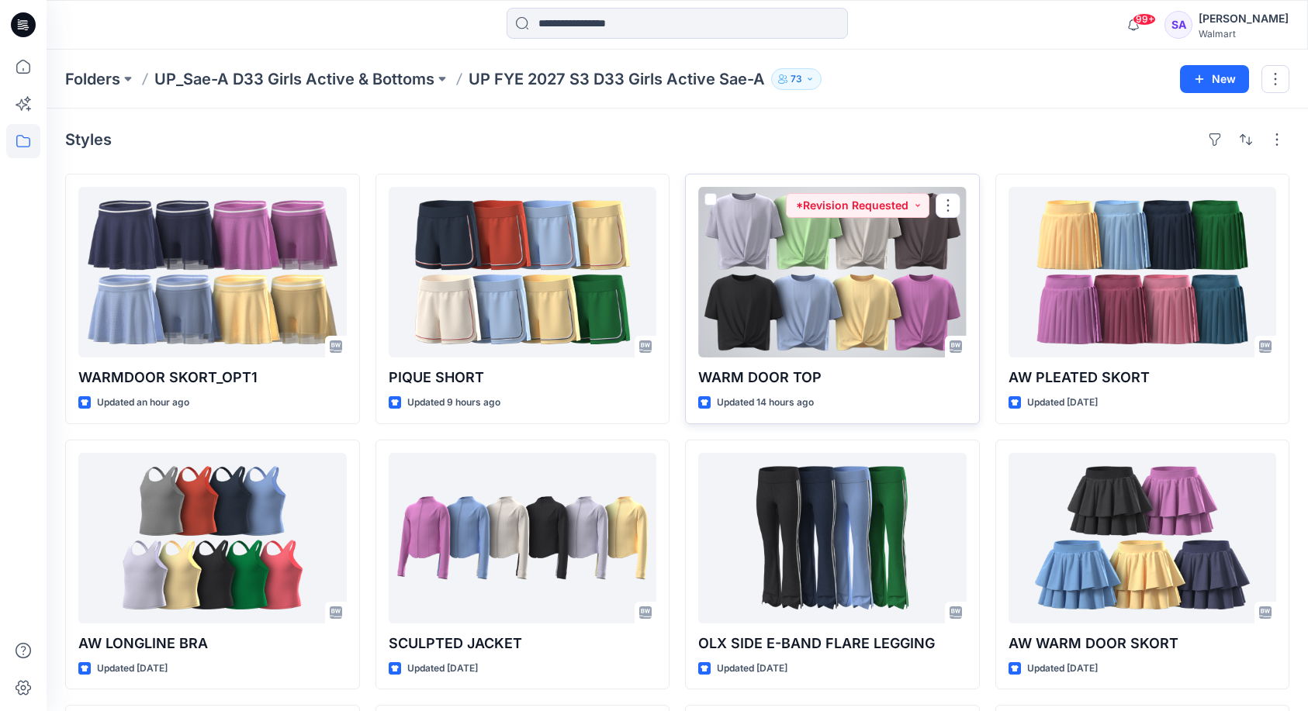
click at [810, 262] on div at bounding box center [832, 272] width 268 height 171
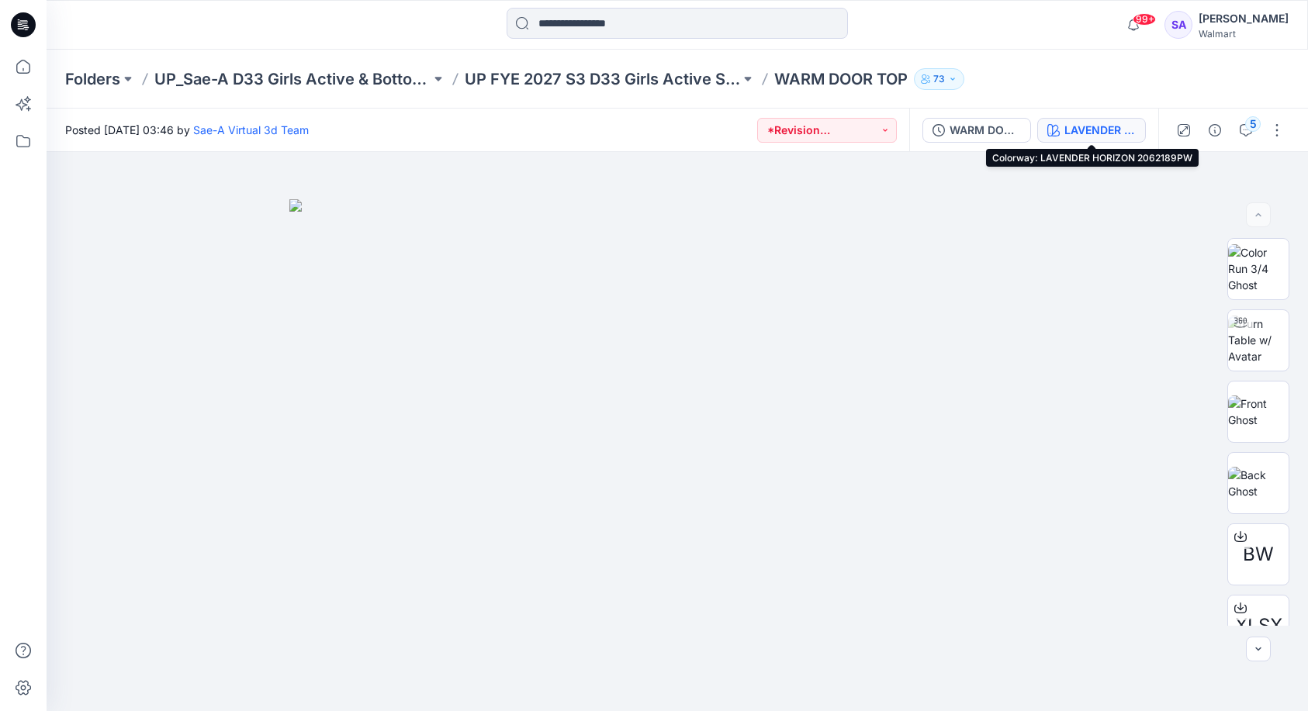
click at [1113, 130] on div "LAVENDER HORIZON 2062189PW" at bounding box center [1099, 130] width 71 height 17
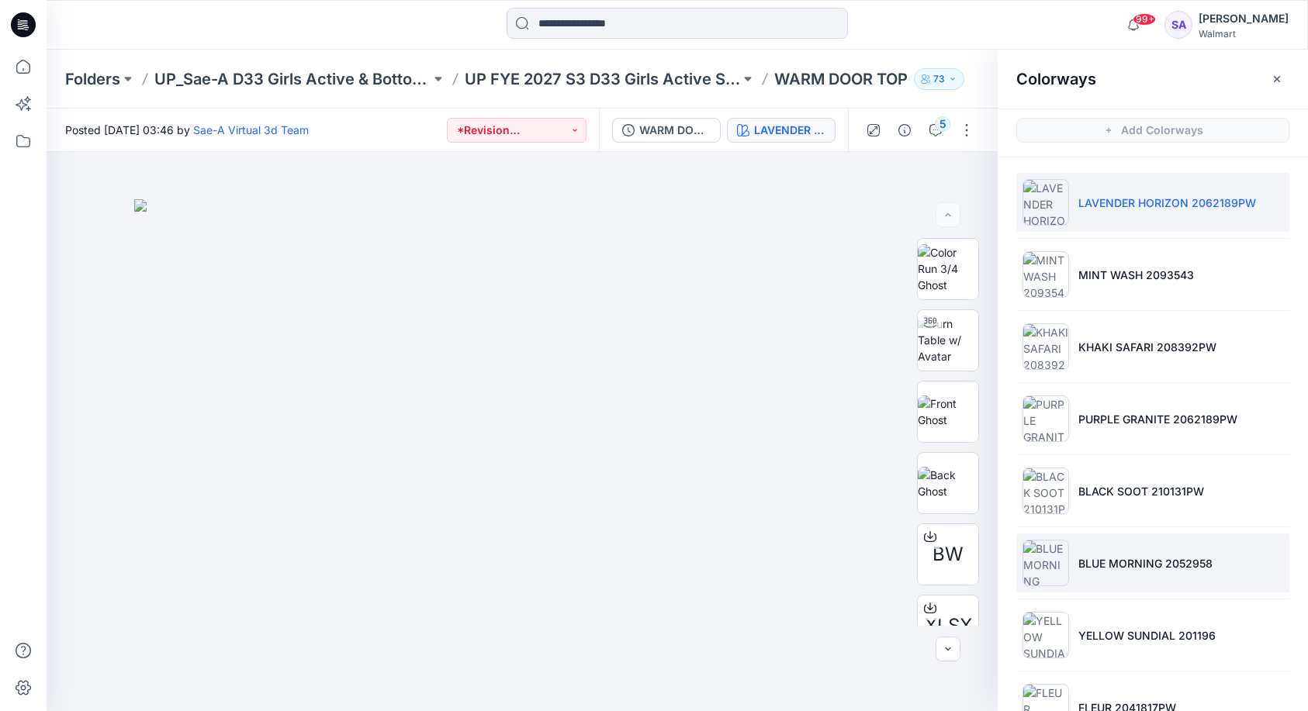
click at [1105, 547] on li "BLUE MORNING 2052958" at bounding box center [1152, 563] width 273 height 59
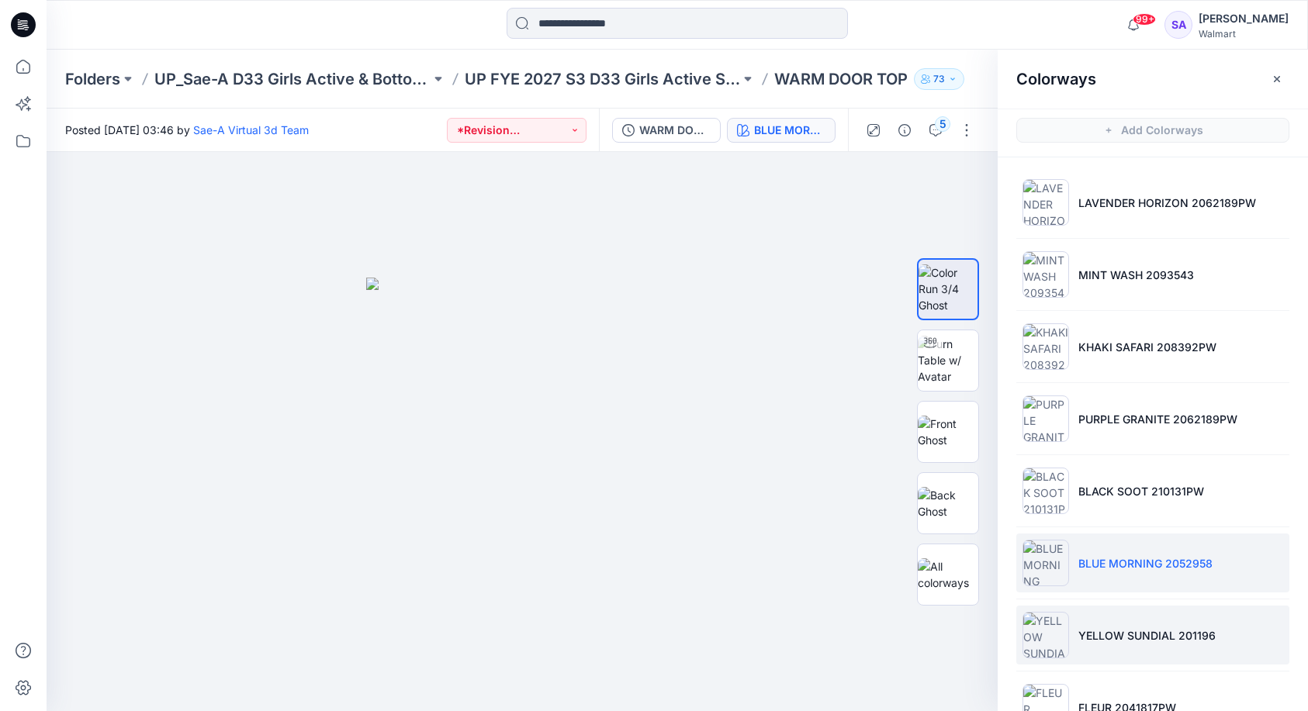
click at [1103, 632] on p "YELLOW SUNDIAL 201196" at bounding box center [1146, 636] width 137 height 16
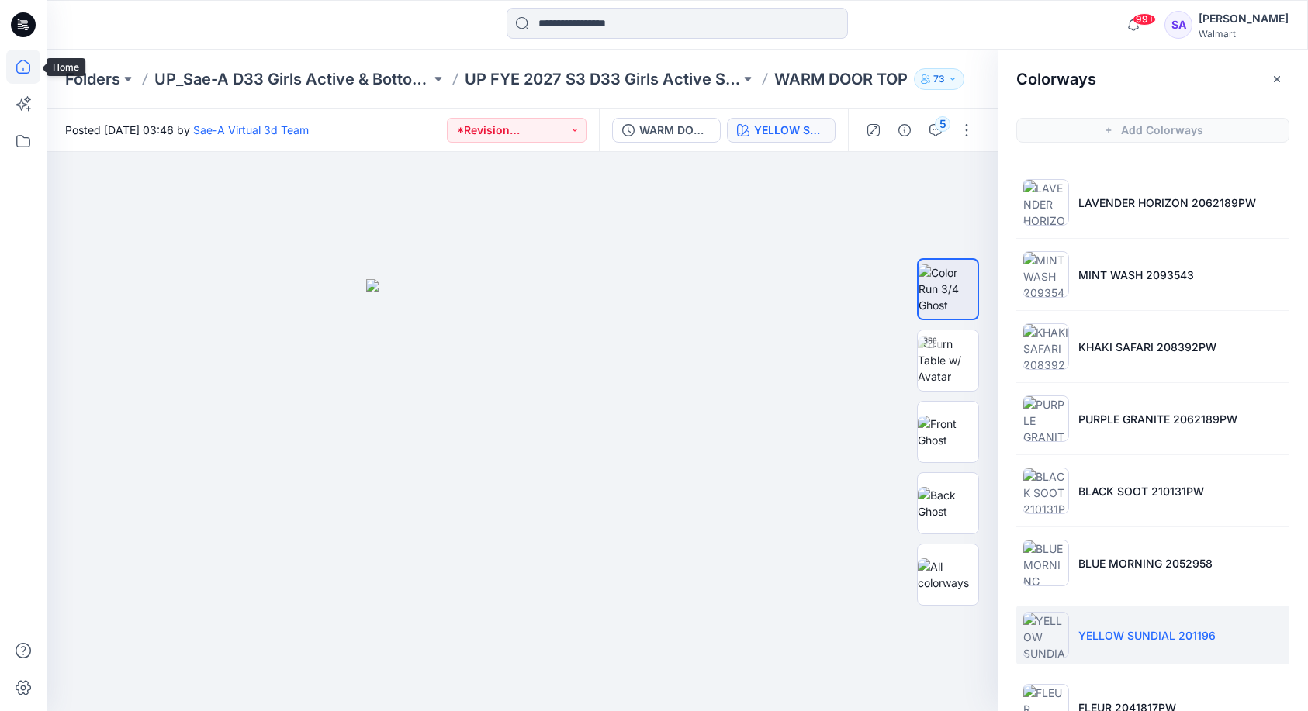
click at [19, 62] on icon at bounding box center [23, 67] width 14 height 14
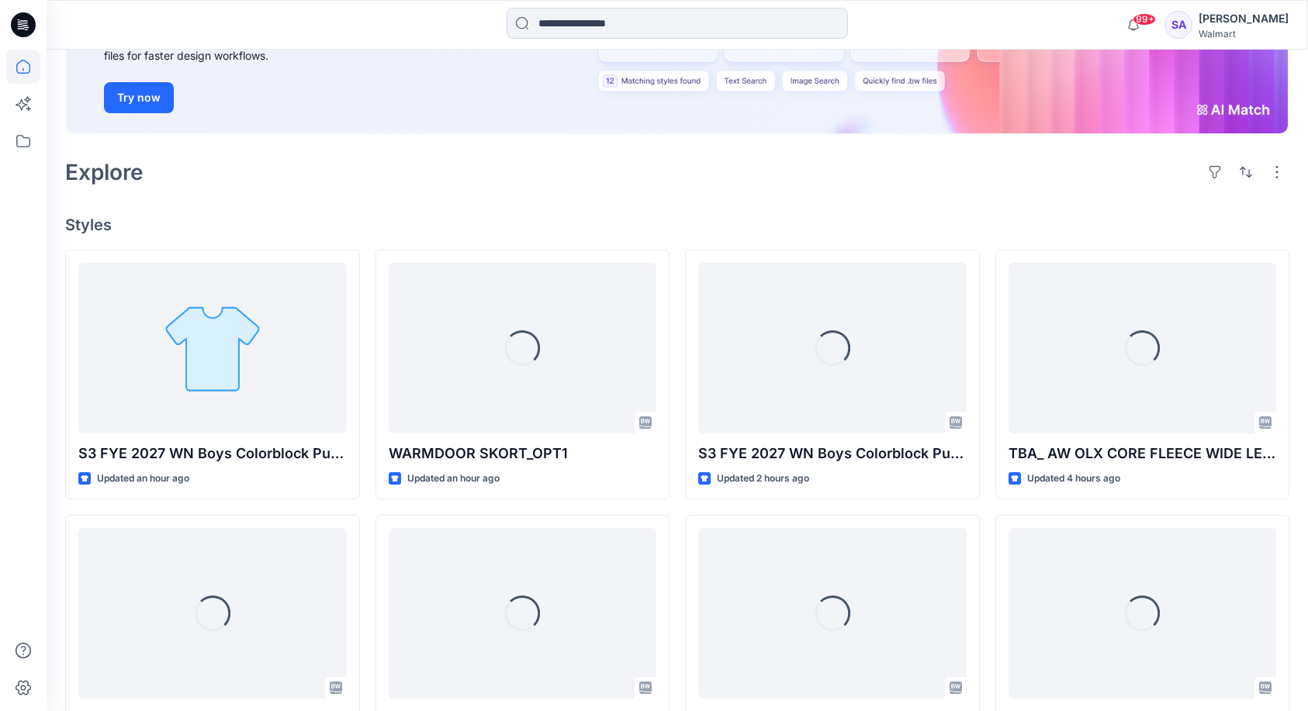
scroll to position [319, 0]
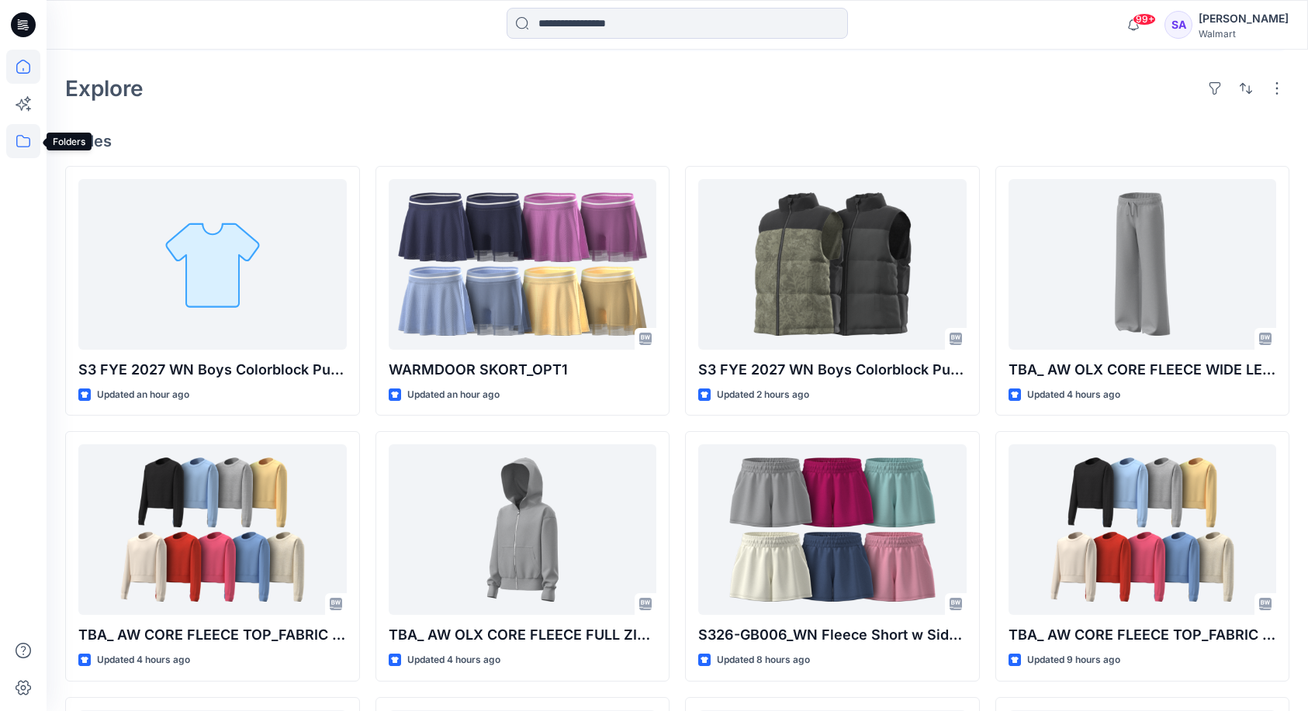
click at [24, 140] on icon at bounding box center [23, 141] width 34 height 34
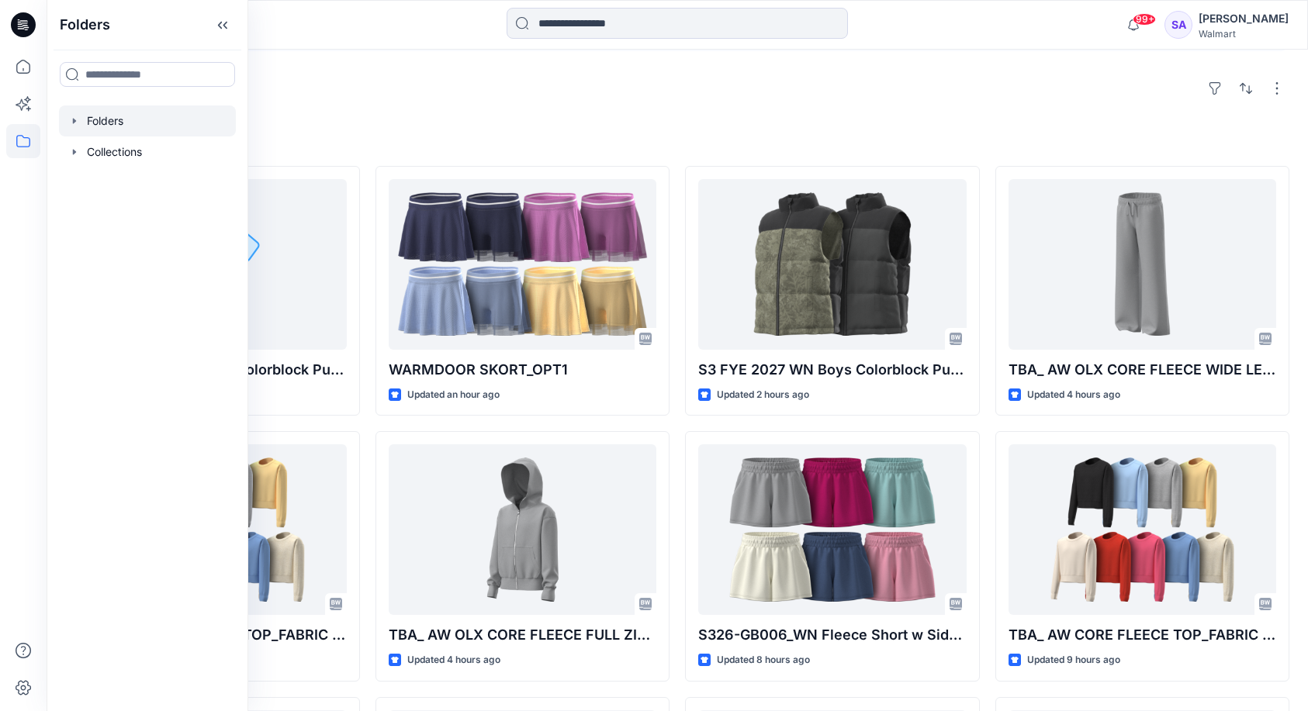
click at [99, 128] on div at bounding box center [147, 120] width 177 height 31
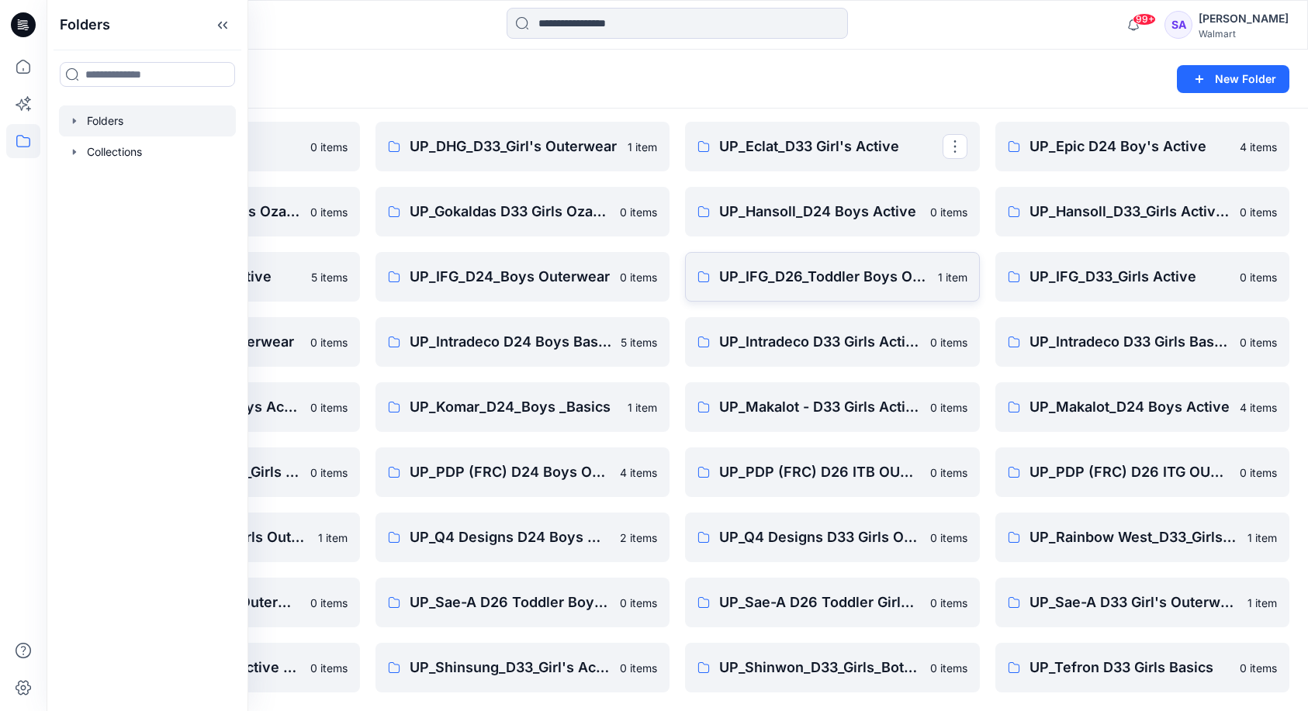
scroll to position [179, 0]
click at [266, 673] on p "UP_Sae-A D33 Girls Active & Bottoms" at bounding box center [210, 668] width 223 height 22
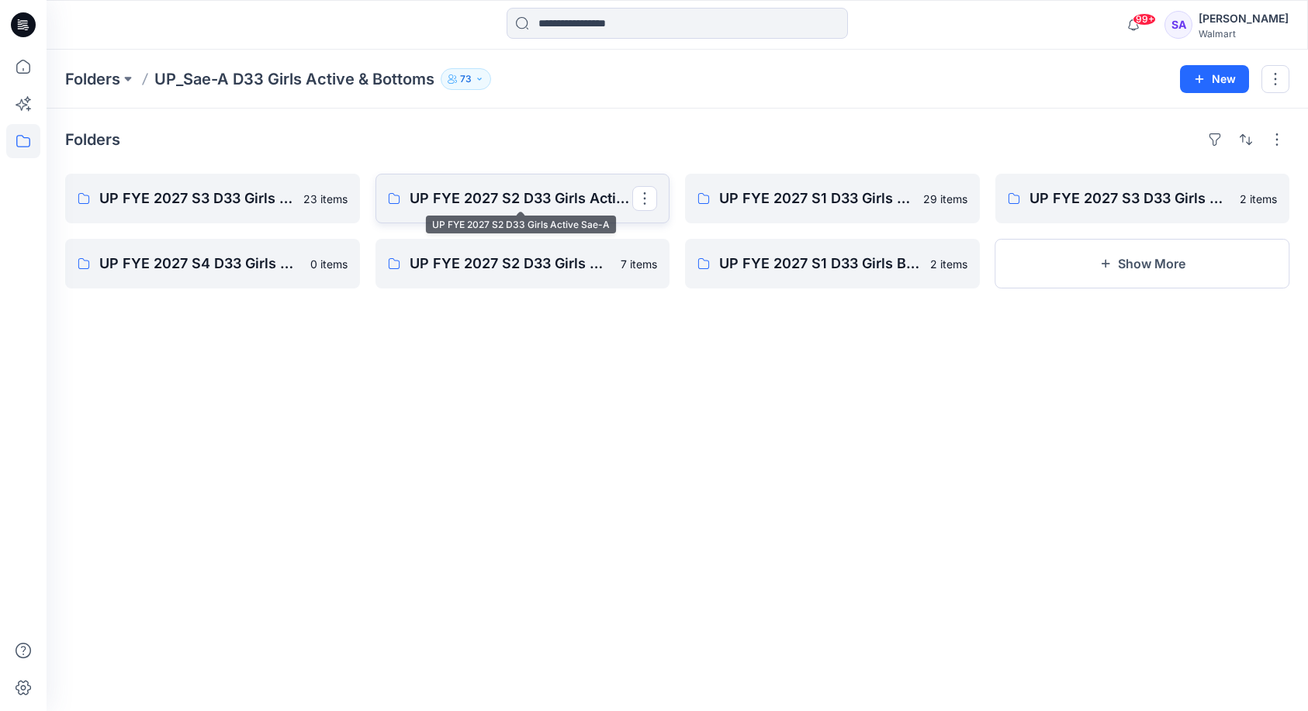
click at [495, 194] on p "UP FYE 2027 S2 D33 Girls Active Sae-A" at bounding box center [521, 199] width 223 height 22
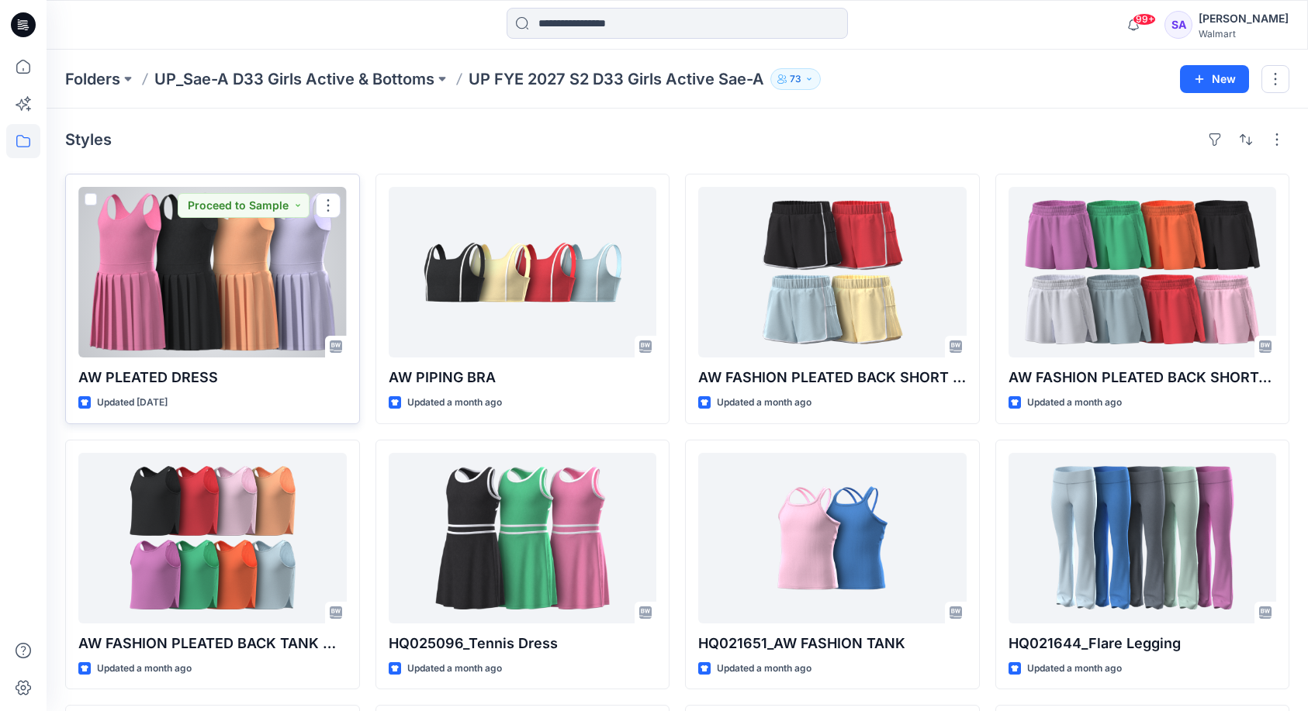
click at [262, 327] on div at bounding box center [212, 272] width 268 height 171
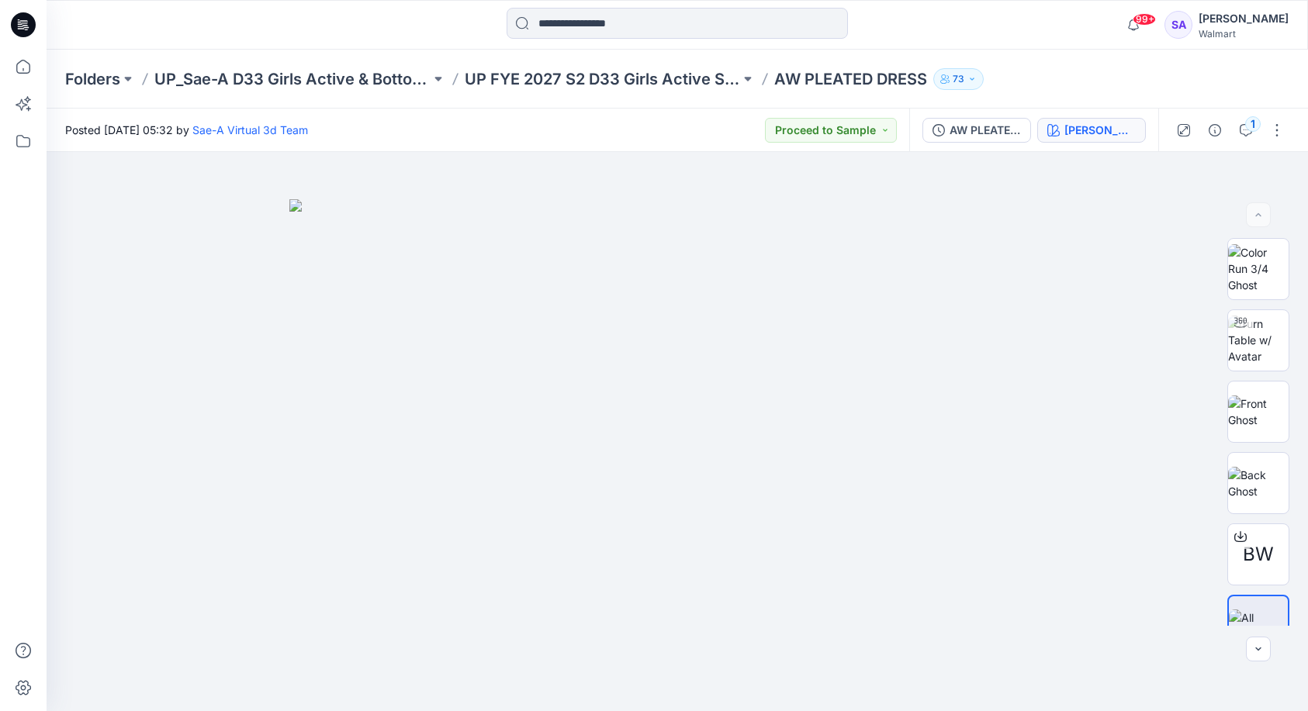
click at [1122, 136] on div "[PERSON_NAME]" at bounding box center [1099, 130] width 71 height 17
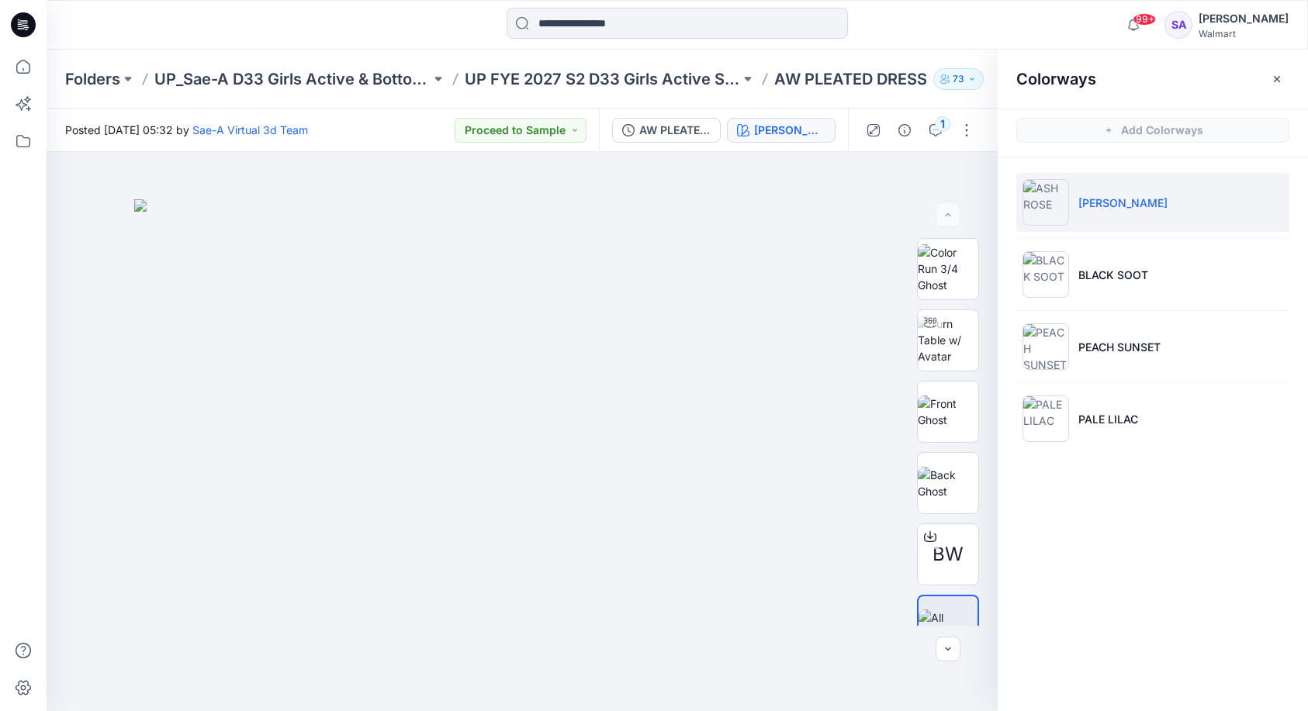
click at [1098, 201] on p "[PERSON_NAME]" at bounding box center [1122, 203] width 89 height 16
click at [966, 130] on button "button" at bounding box center [966, 130] width 25 height 25
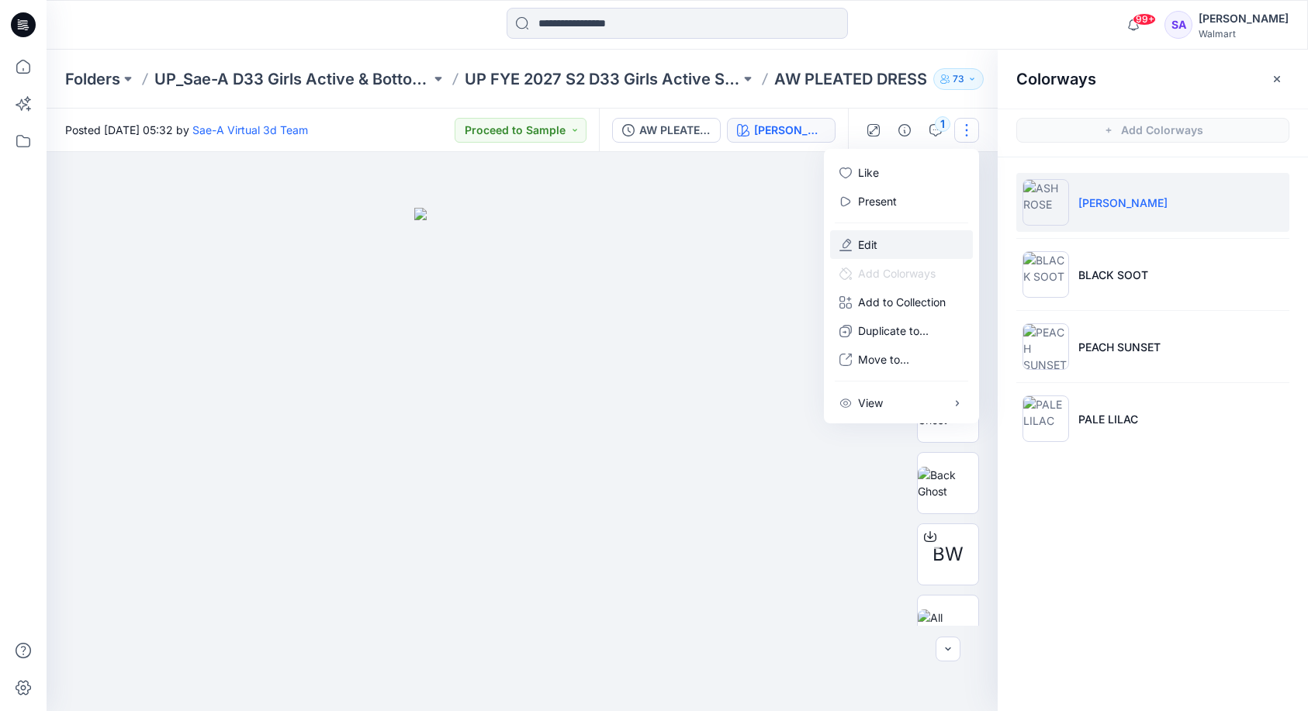
click at [883, 243] on button "Edit" at bounding box center [901, 244] width 143 height 29
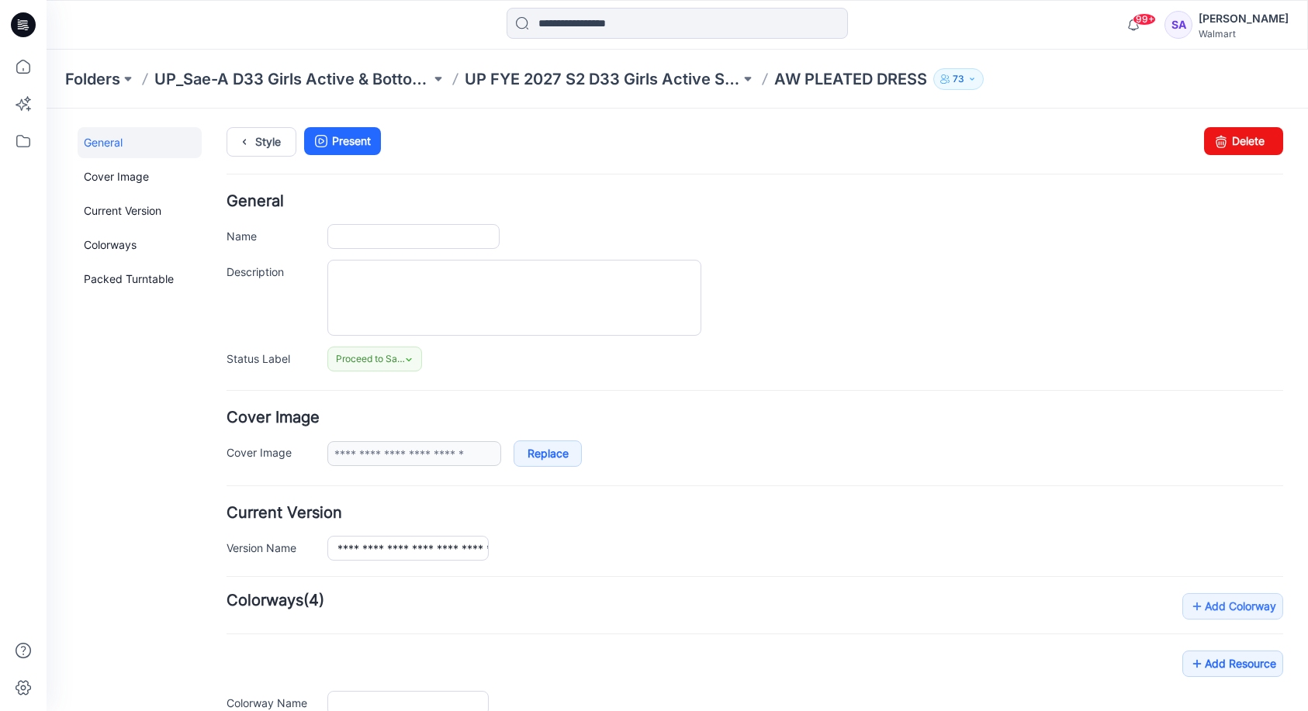
type input "**********"
type input "********"
type input "**********"
